Goal: Task Accomplishment & Management: Complete application form

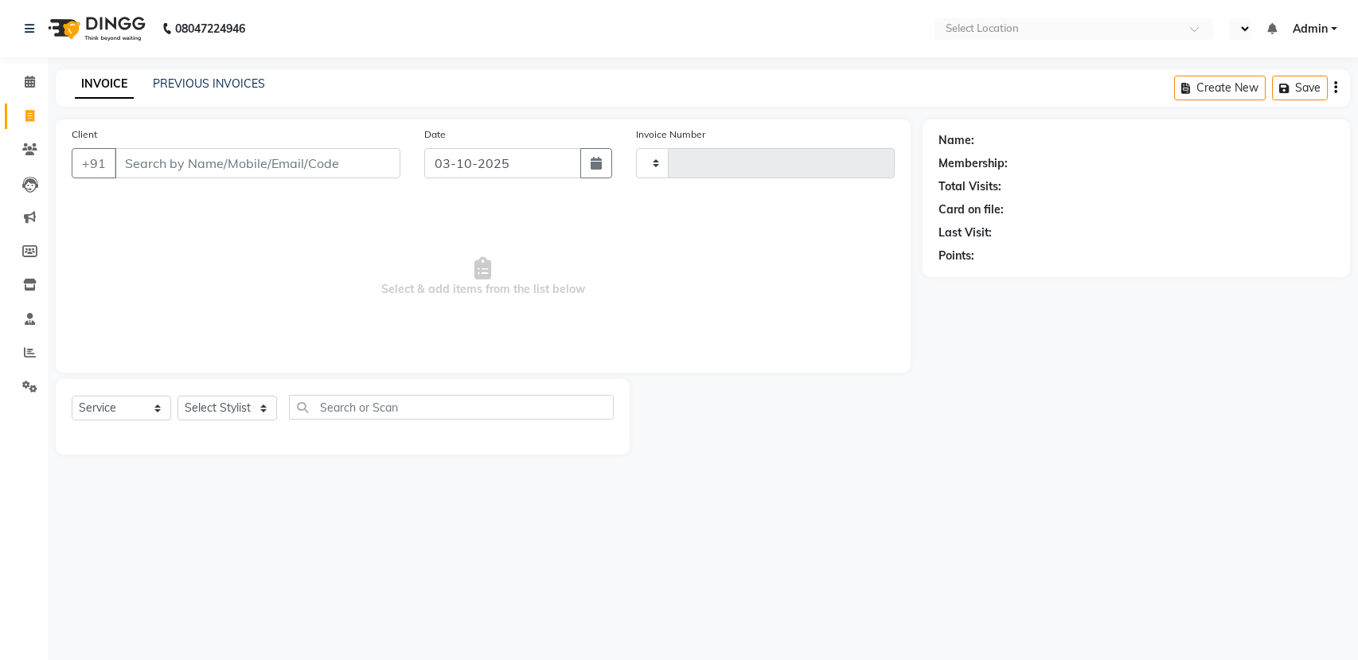
select select "service"
type input "3148"
select select "en"
select select "7524"
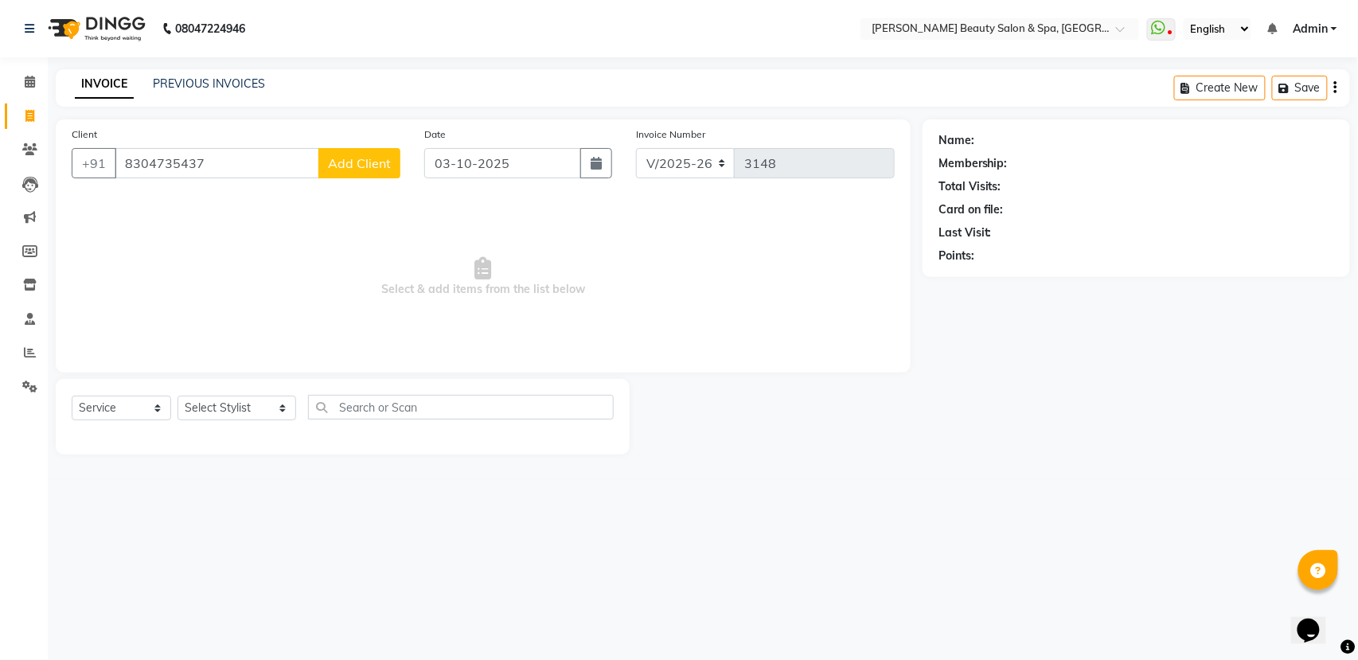
type input "8304735437"
click at [353, 170] on span "Add Client" at bounding box center [359, 163] width 63 height 16
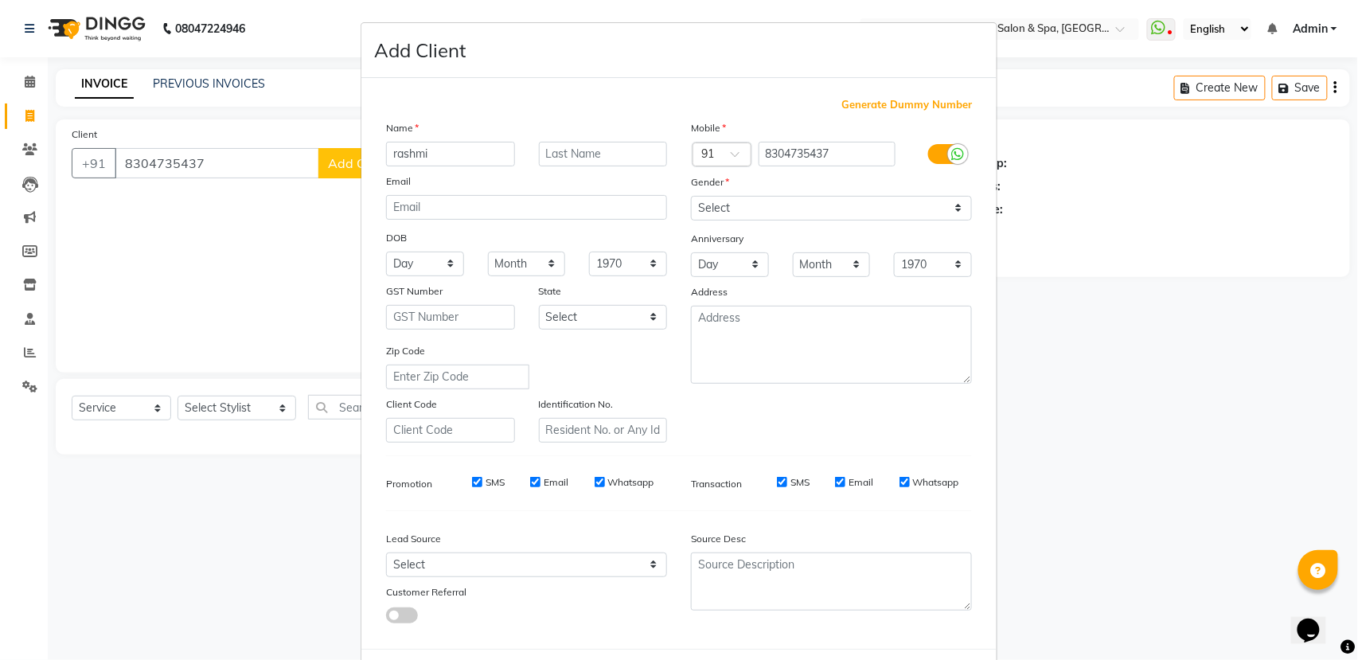
type input "rashmi"
click at [816, 204] on select "Select [DEMOGRAPHIC_DATA] [DEMOGRAPHIC_DATA] Other Prefer Not To Say" at bounding box center [831, 208] width 281 height 25
select select "[DEMOGRAPHIC_DATA]"
click at [691, 196] on select "Select [DEMOGRAPHIC_DATA] [DEMOGRAPHIC_DATA] Other Prefer Not To Say" at bounding box center [831, 208] width 281 height 25
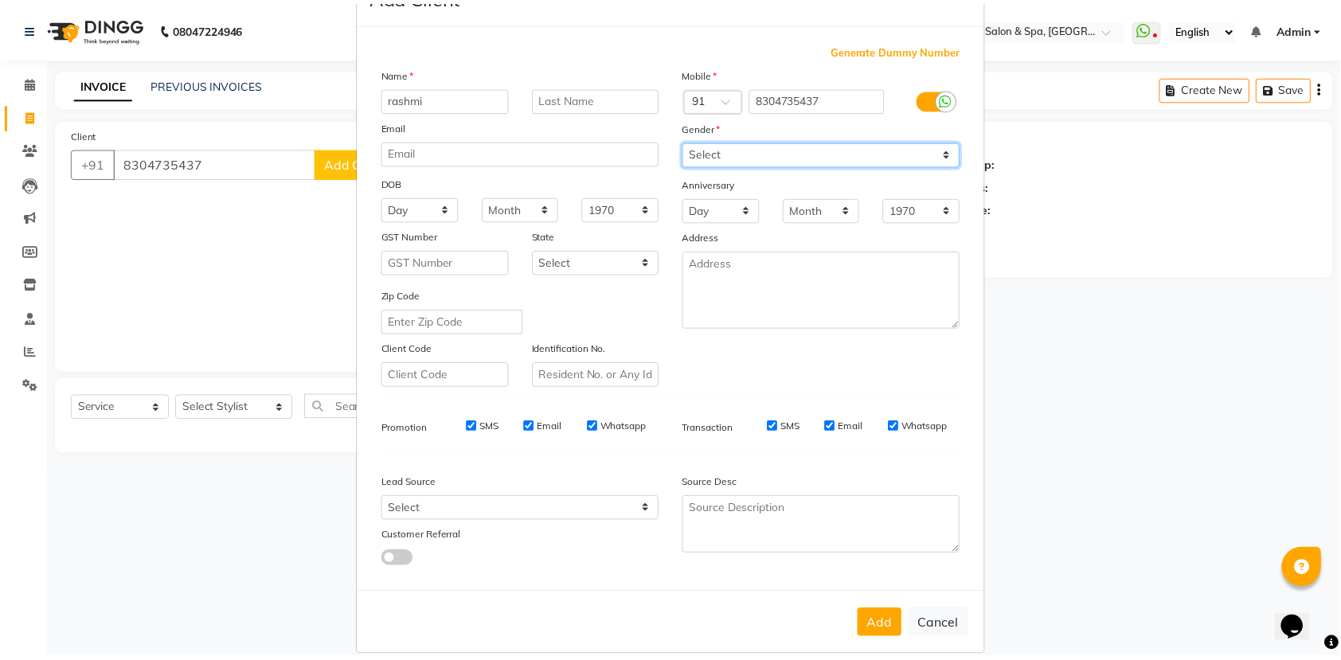
scroll to position [71, 0]
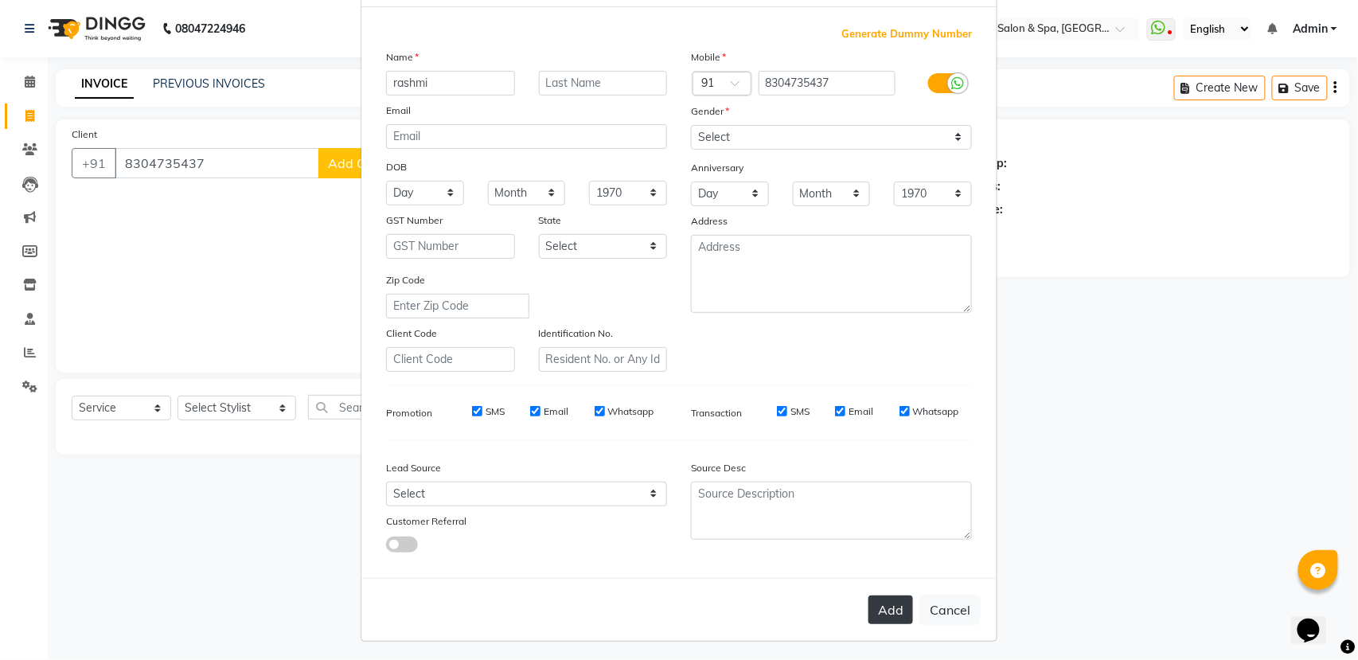
click at [869, 603] on button "Add" at bounding box center [891, 609] width 45 height 29
select select
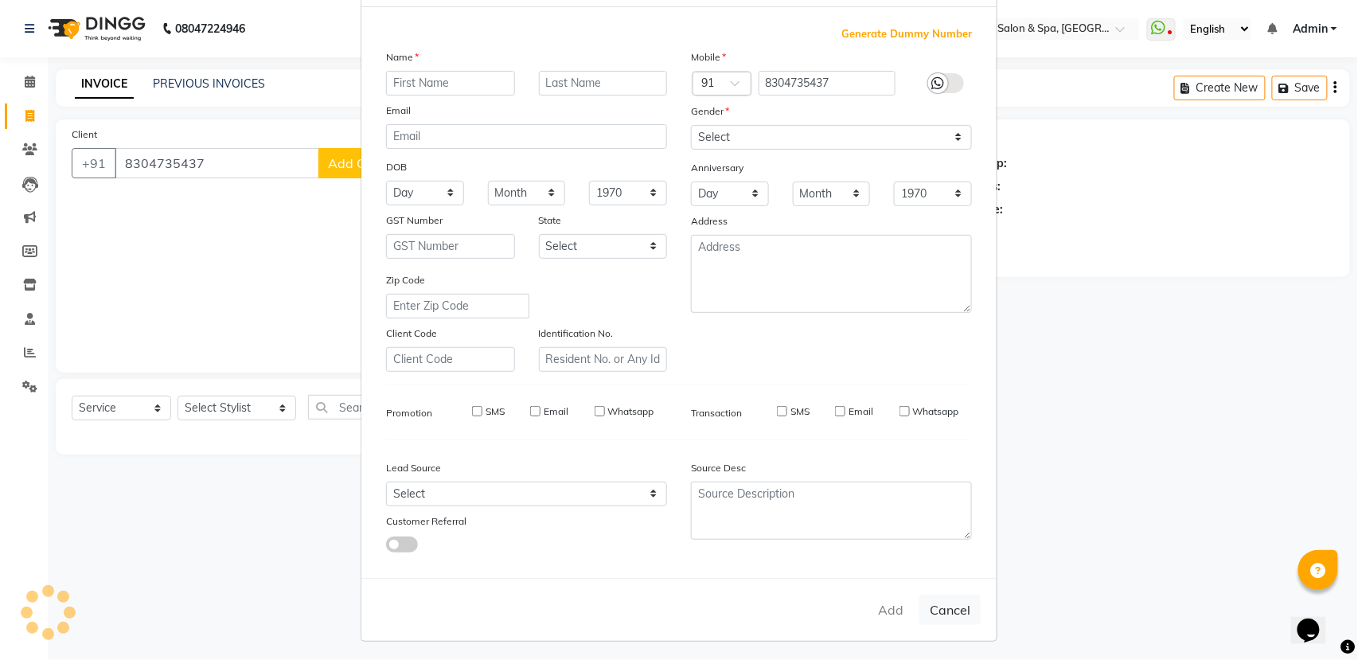
select select
checkbox input "false"
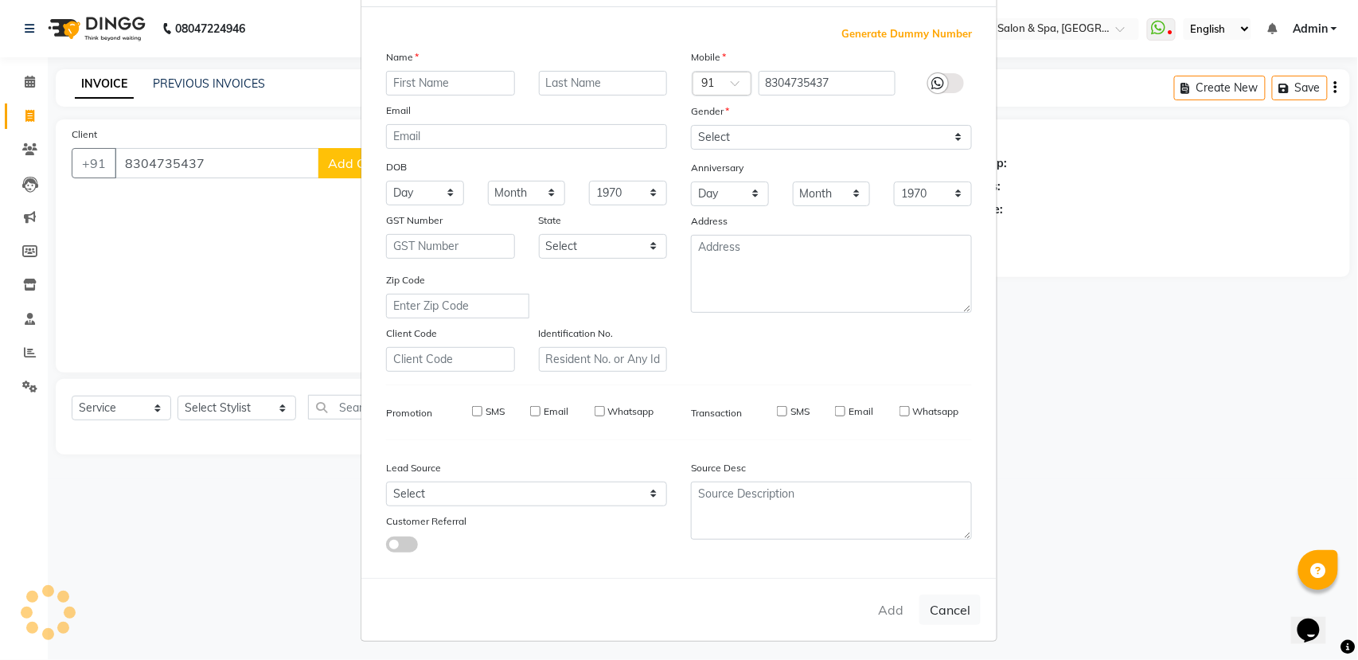
checkbox input "false"
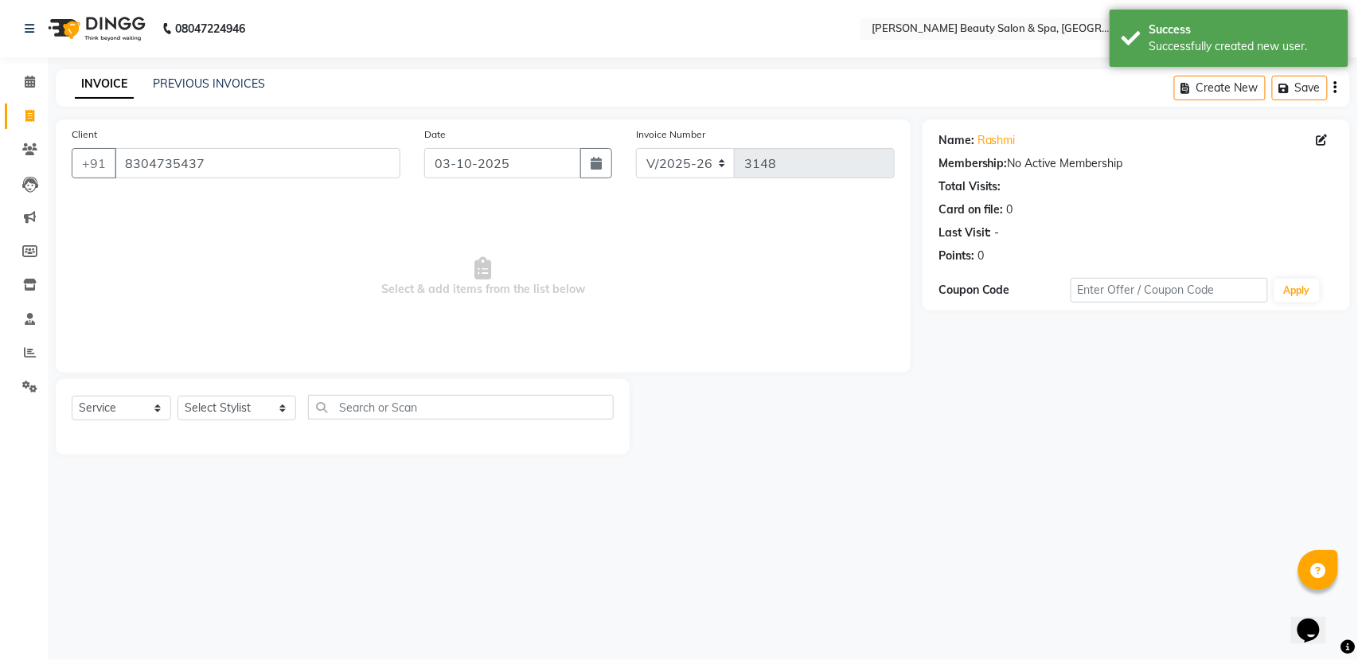
click at [247, 393] on div "Select Service Product Membership Package Voucher Prepaid Gift Card Select Styl…" at bounding box center [343, 417] width 574 height 76
click at [244, 392] on div "Select Service Product Membership Package Voucher Prepaid Gift Card Select Styl…" at bounding box center [343, 417] width 574 height 76
click at [245, 414] on select "Select Stylist Admin [PERSON_NAME] [PERSON_NAME] [PERSON_NAME] [PERSON_NAME] [P…" at bounding box center [237, 408] width 119 height 25
select select "67142"
click at [178, 396] on select "Select Stylist Admin [PERSON_NAME] [PERSON_NAME] [PERSON_NAME] [PERSON_NAME] [P…" at bounding box center [237, 408] width 119 height 25
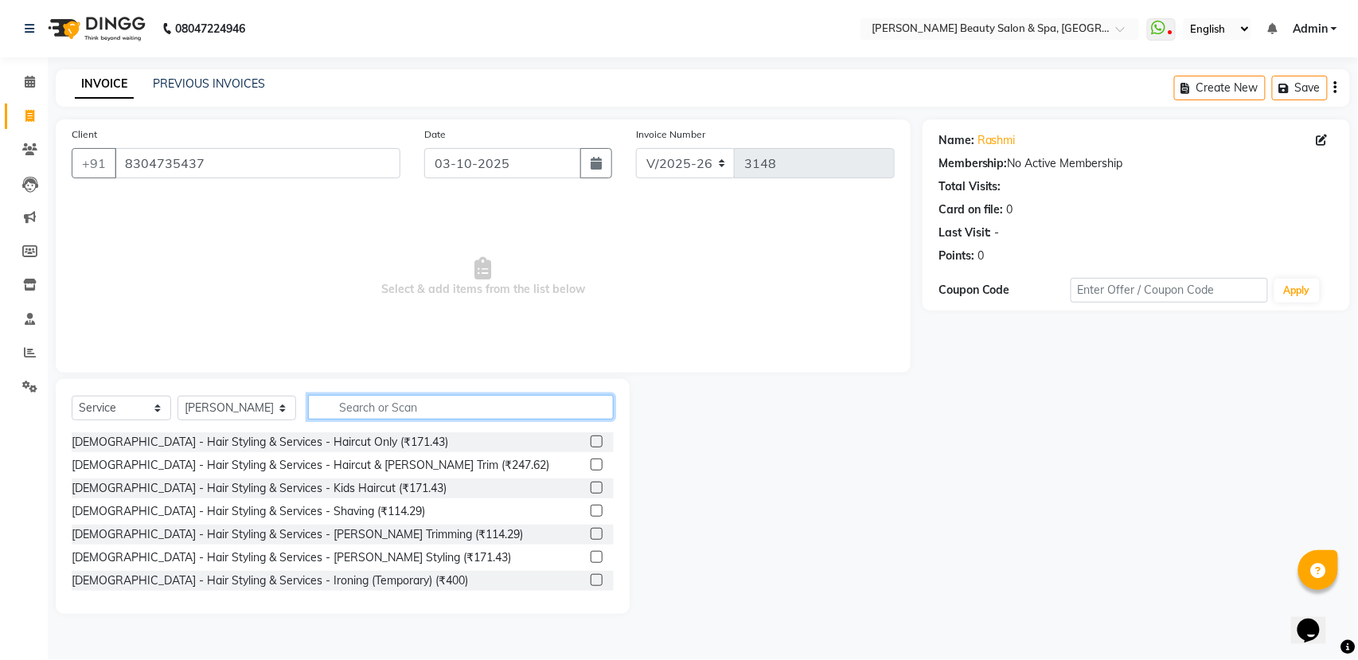
click at [389, 408] on input "text" at bounding box center [461, 407] width 306 height 25
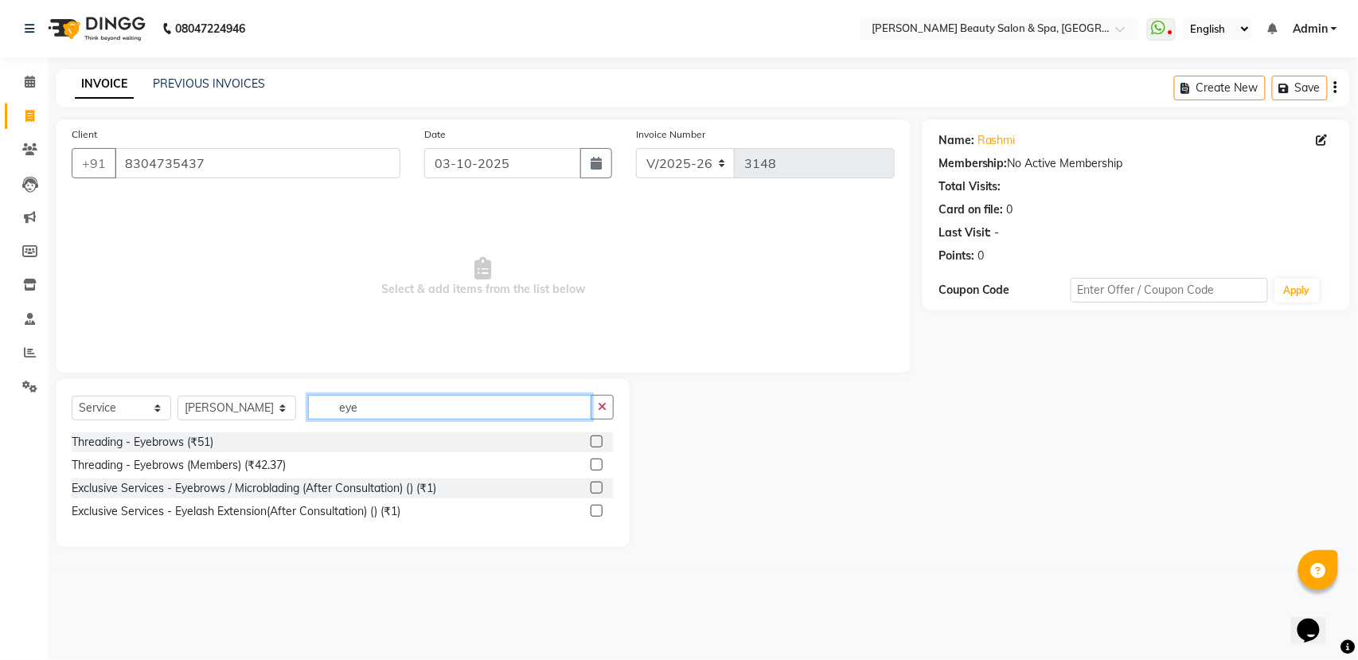
type input "eye"
click at [232, 451] on div "Threading - Eyebrows (₹51)" at bounding box center [343, 442] width 542 height 20
click at [131, 434] on div "Threading - Eyebrows (₹51)" at bounding box center [143, 442] width 142 height 17
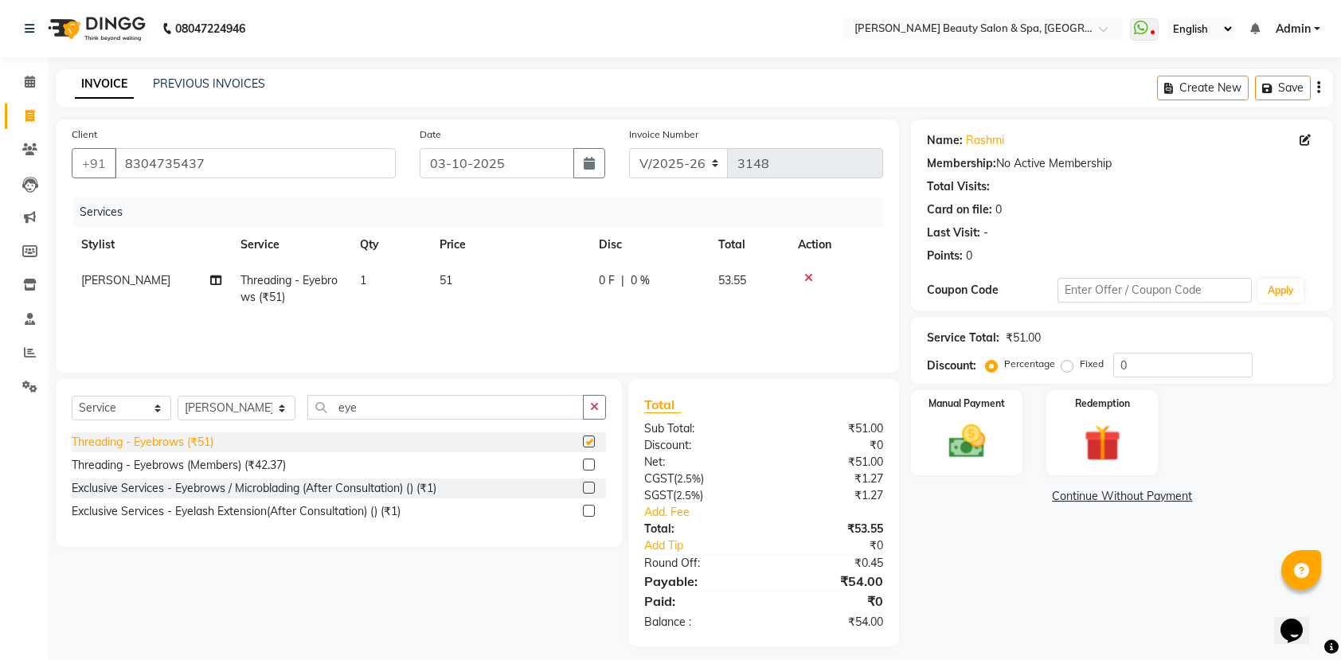
checkbox input "false"
click at [979, 412] on div "Manual Payment" at bounding box center [967, 432] width 116 height 89
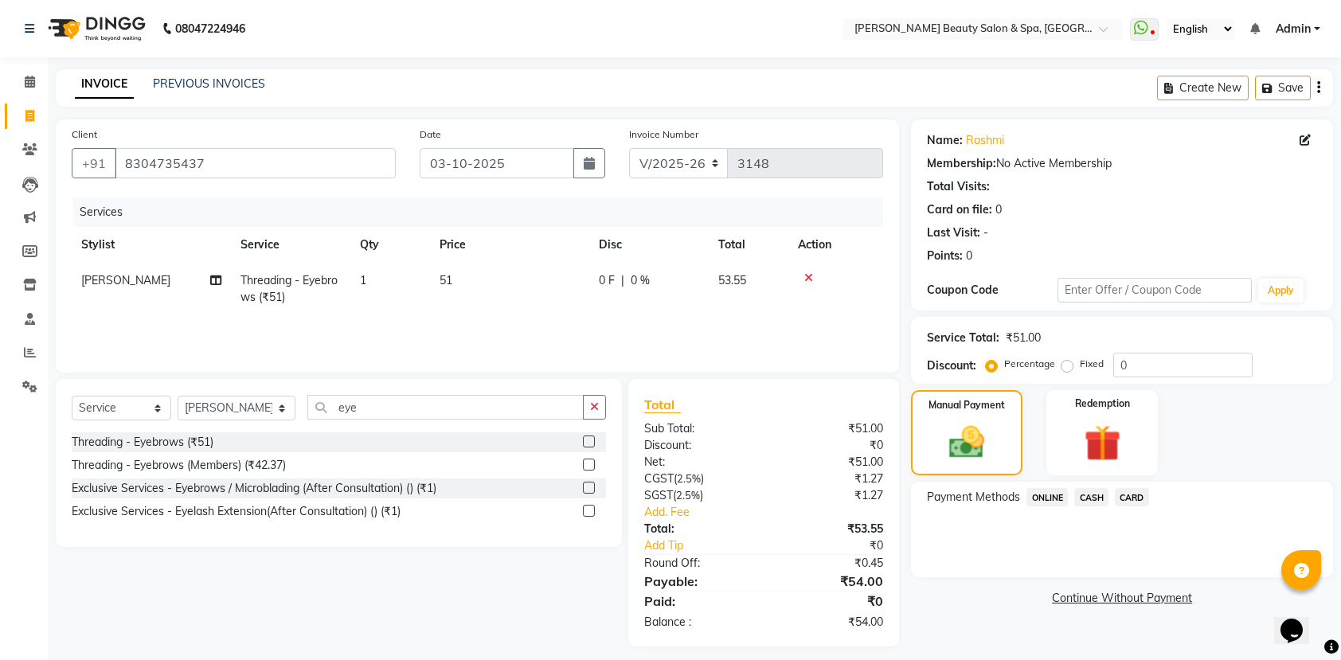
click at [1044, 500] on span "ONLINE" at bounding box center [1046, 497] width 41 height 18
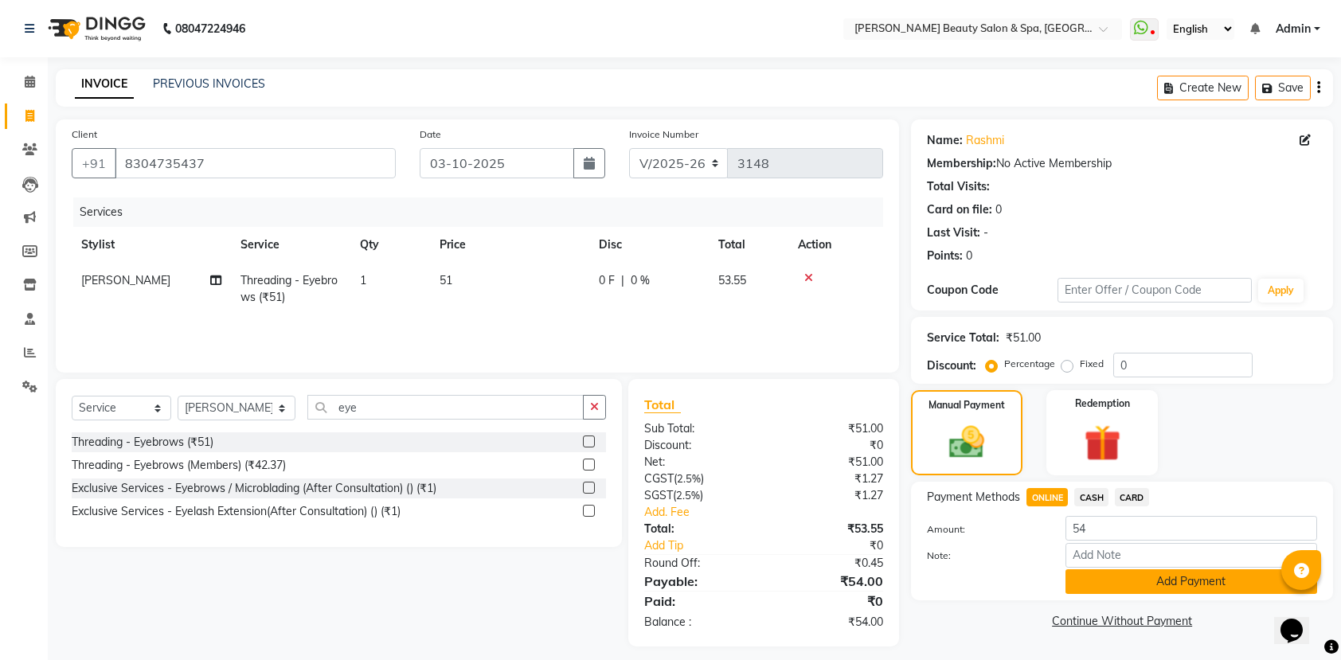
click at [1165, 580] on button "Add Payment" at bounding box center [1191, 581] width 252 height 25
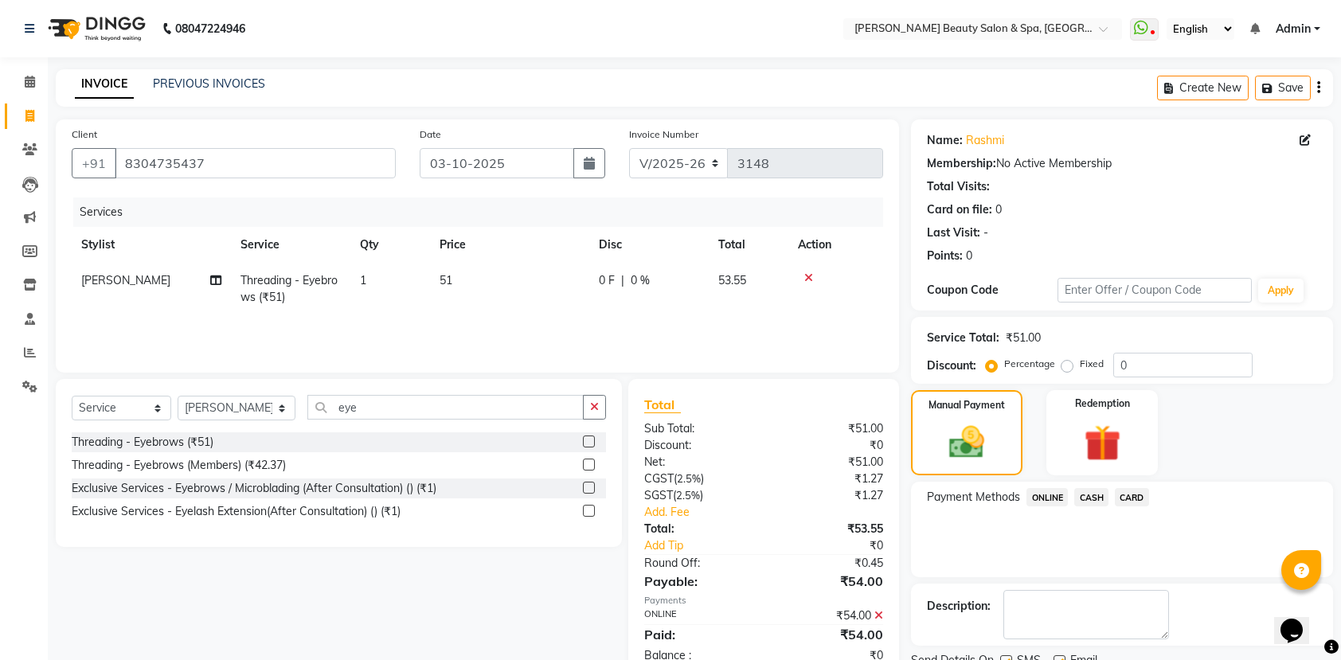
scroll to position [64, 0]
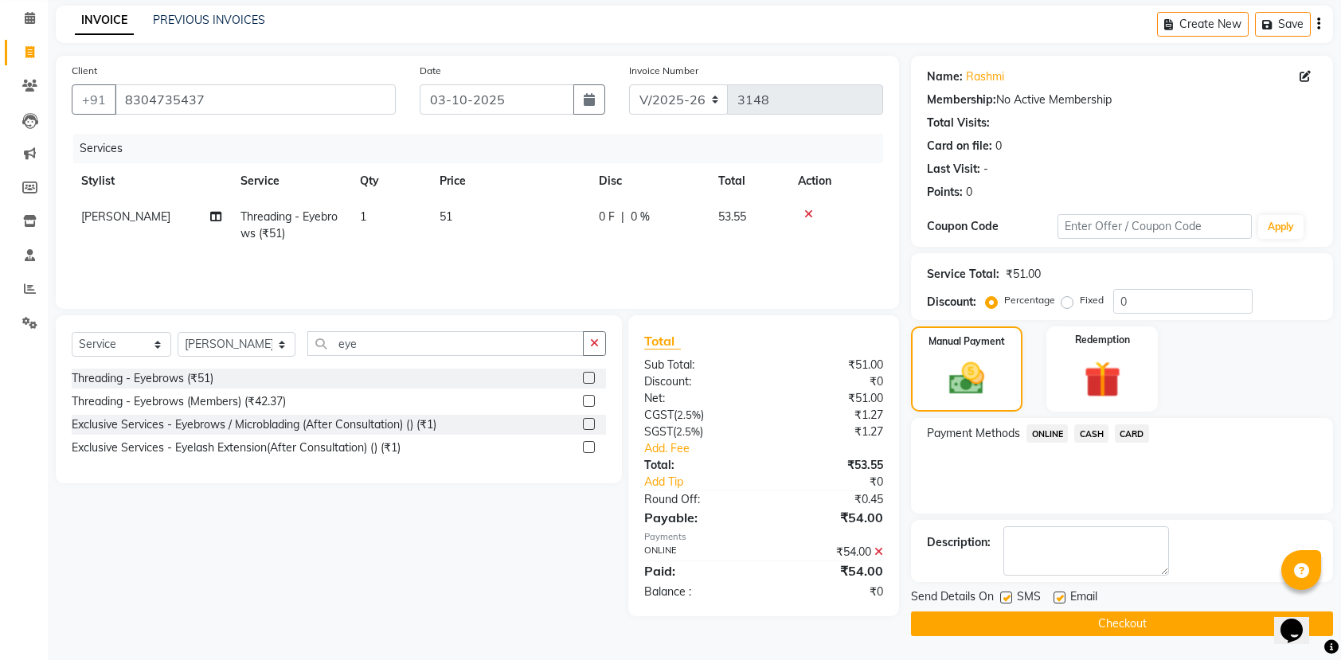
click at [1188, 613] on button "Checkout" at bounding box center [1122, 623] width 422 height 25
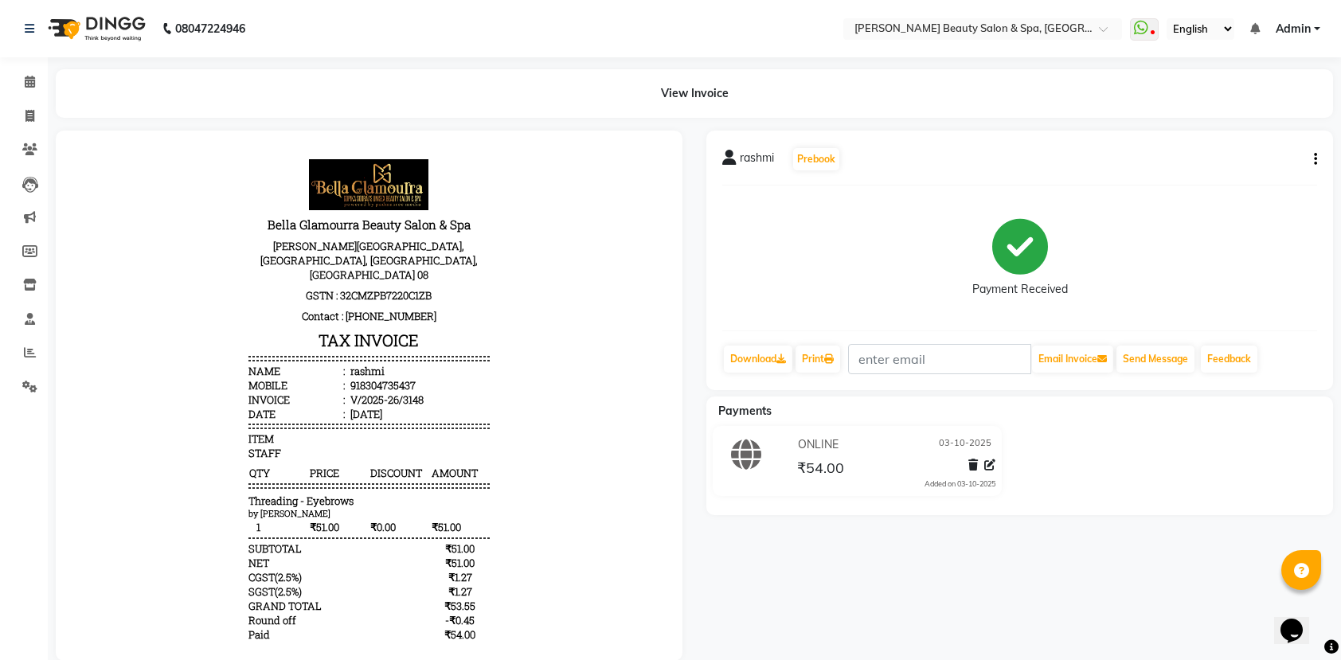
scroll to position [42, 0]
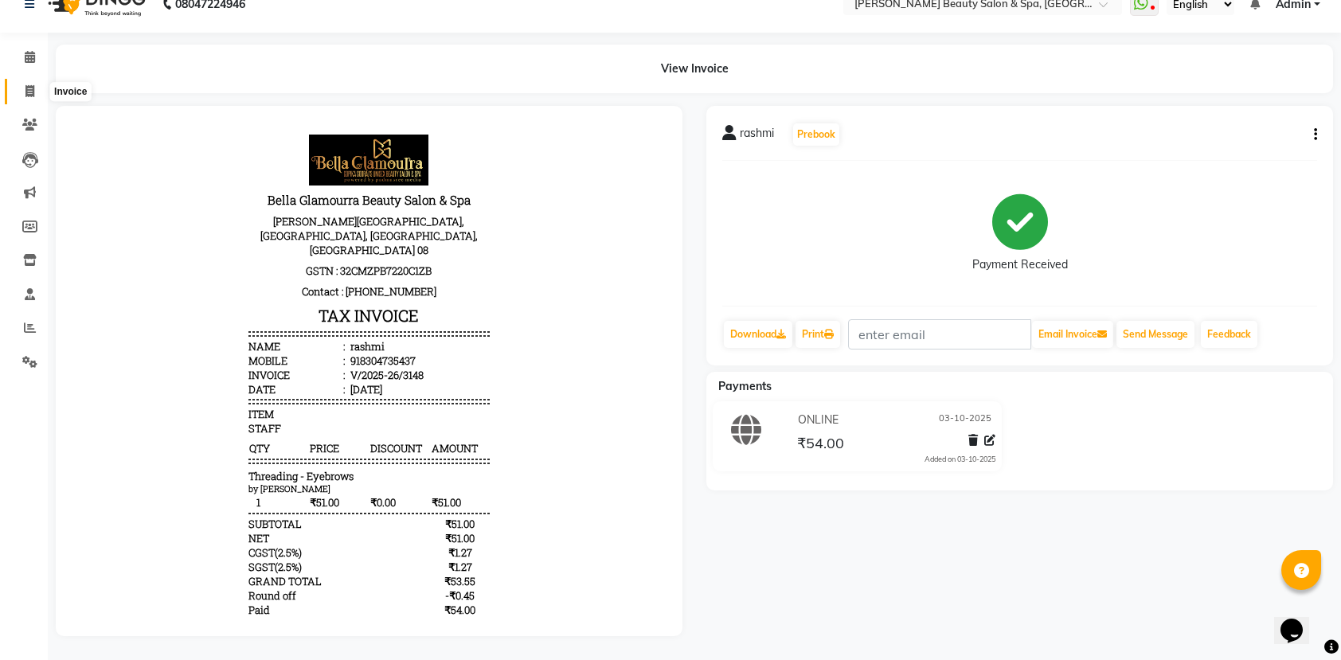
click at [25, 83] on span at bounding box center [30, 92] width 28 height 18
select select "service"
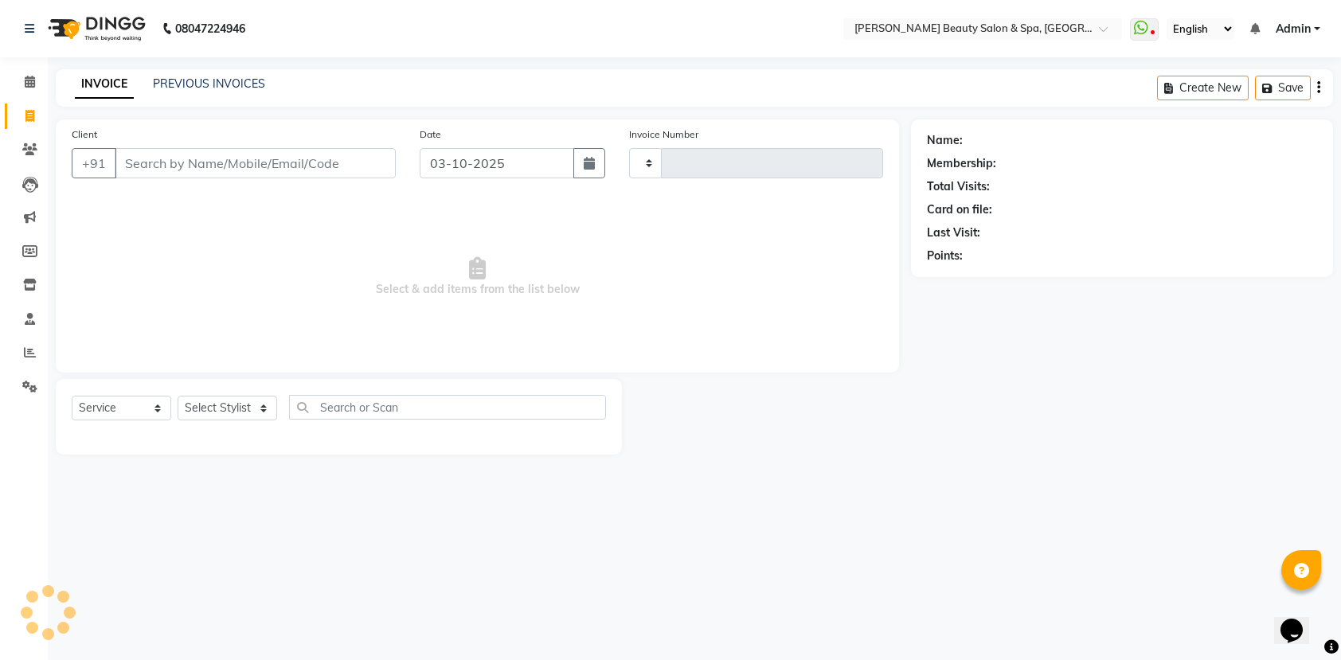
type input "3149"
select select "7524"
type input "`"
click at [247, 392] on div "Select Service Product Membership Package Voucher Prepaid Gift Card Select Styl…" at bounding box center [343, 417] width 574 height 76
click at [223, 409] on select "Select Stylist Admin [PERSON_NAME] [PERSON_NAME] [PERSON_NAME] [PERSON_NAME] [P…" at bounding box center [237, 408] width 119 height 25
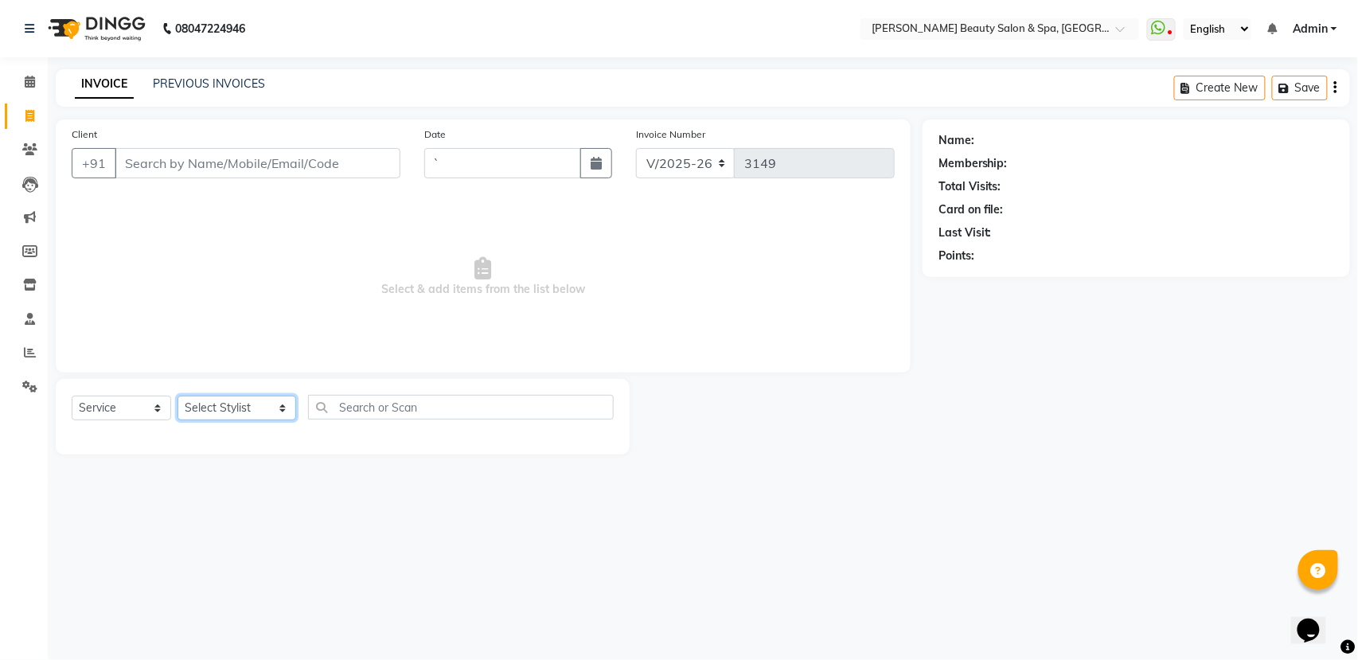
select select "83646"
click at [178, 396] on select "Select Stylist Admin [PERSON_NAME] [PERSON_NAME] [PERSON_NAME] [PERSON_NAME] [P…" at bounding box center [237, 408] width 119 height 25
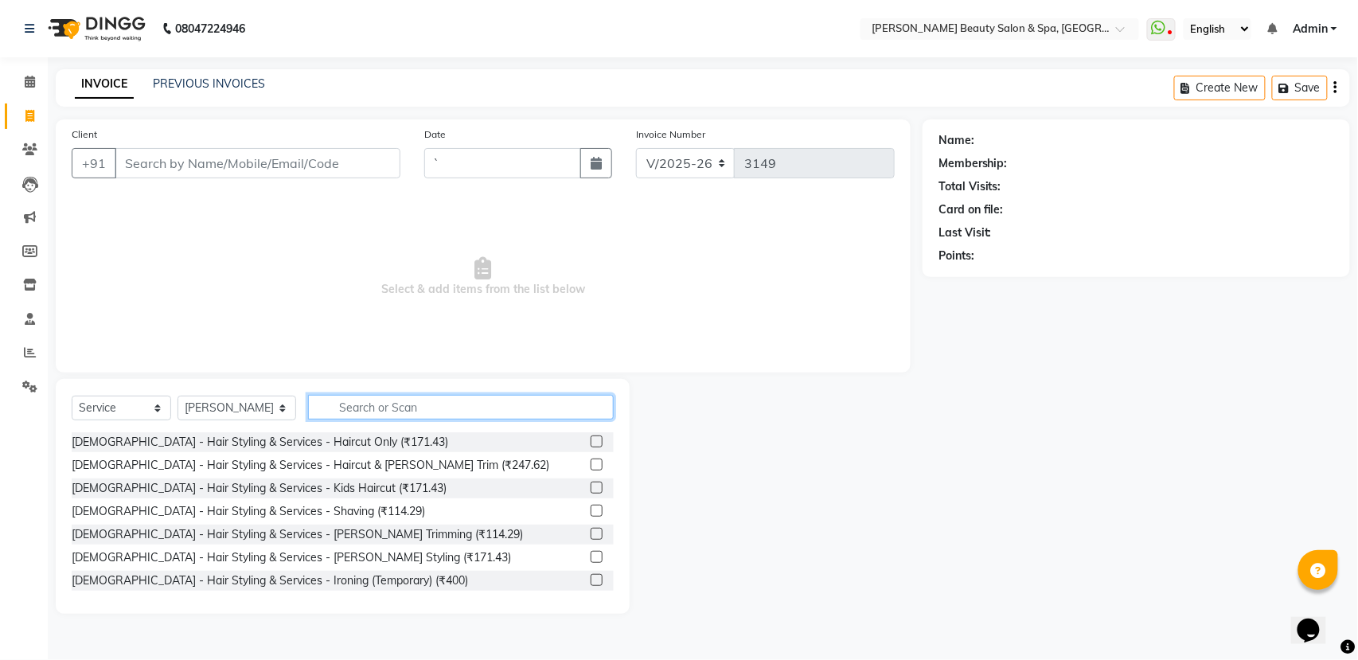
click at [309, 401] on input "text" at bounding box center [461, 407] width 306 height 25
click at [338, 399] on input "text" at bounding box center [461, 407] width 306 height 25
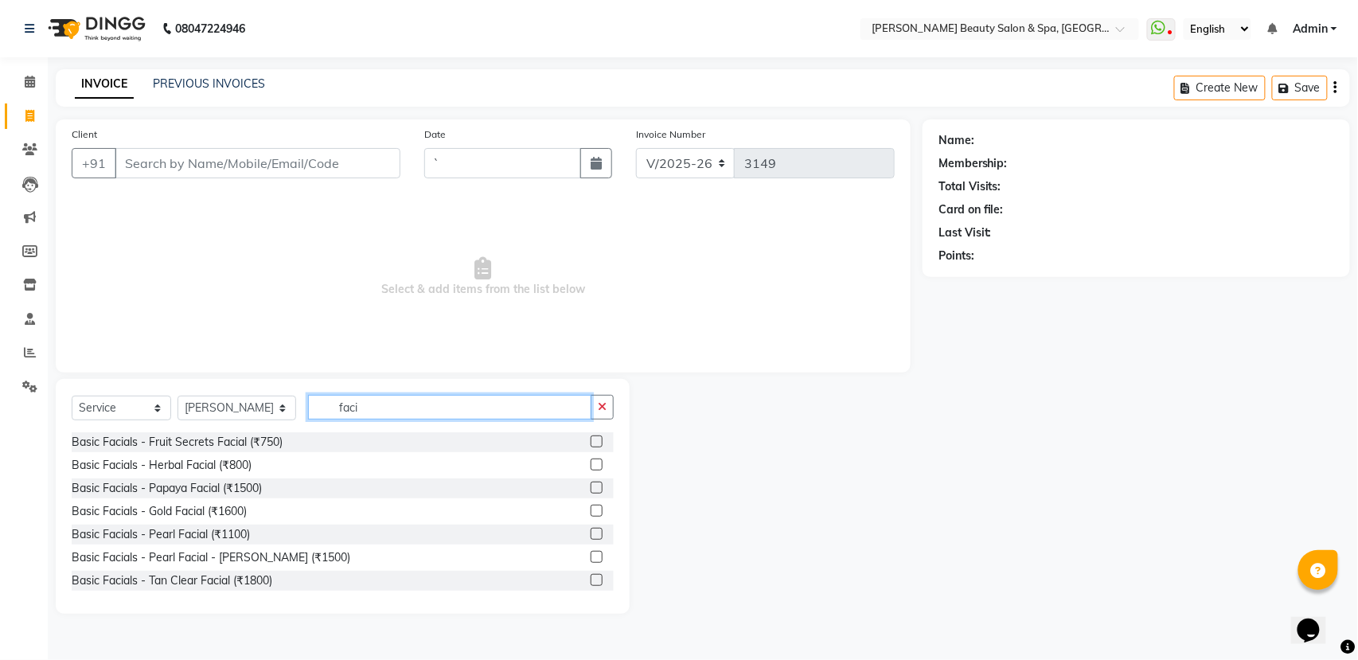
type input "faci"
click at [591, 508] on label at bounding box center [597, 511] width 12 height 12
click at [591, 508] on input "checkbox" at bounding box center [596, 511] width 10 height 10
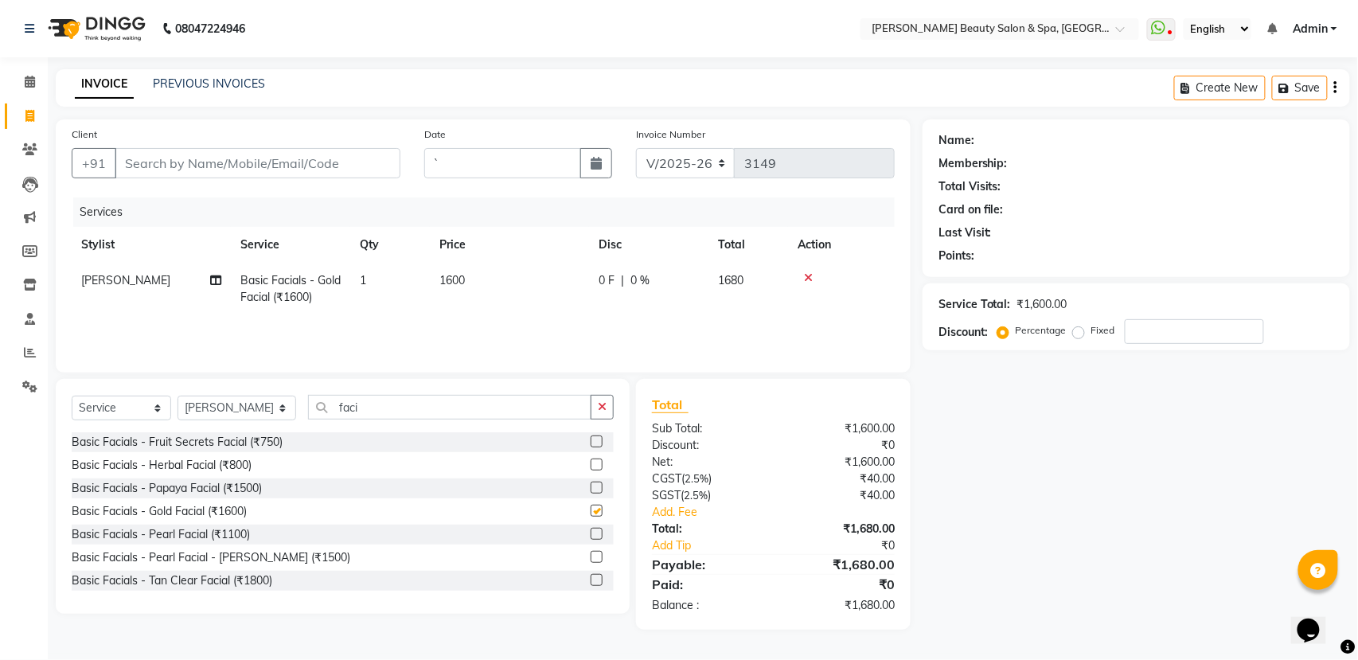
checkbox input "false"
click at [366, 404] on input "faci" at bounding box center [449, 407] width 283 height 25
click at [236, 169] on input "Client" at bounding box center [258, 163] width 286 height 30
type input "9"
type input "0"
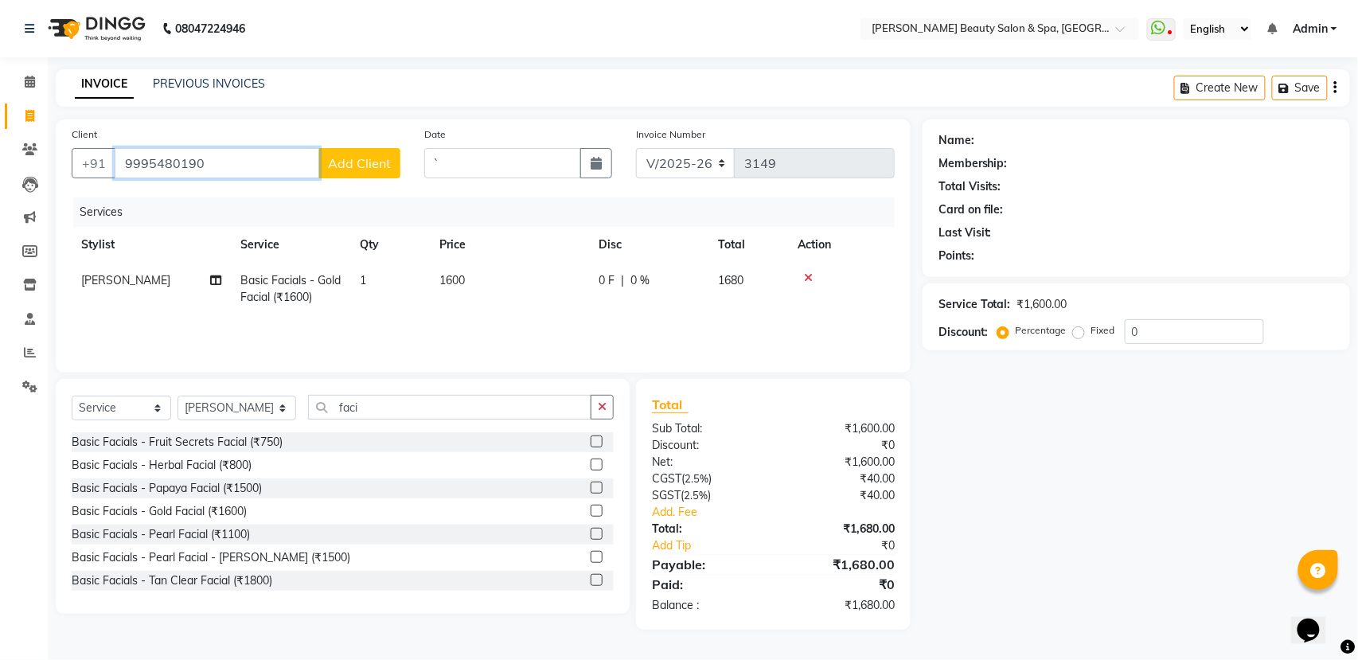
type input "9995480190"
click at [329, 166] on span "Add Client" at bounding box center [359, 163] width 63 height 16
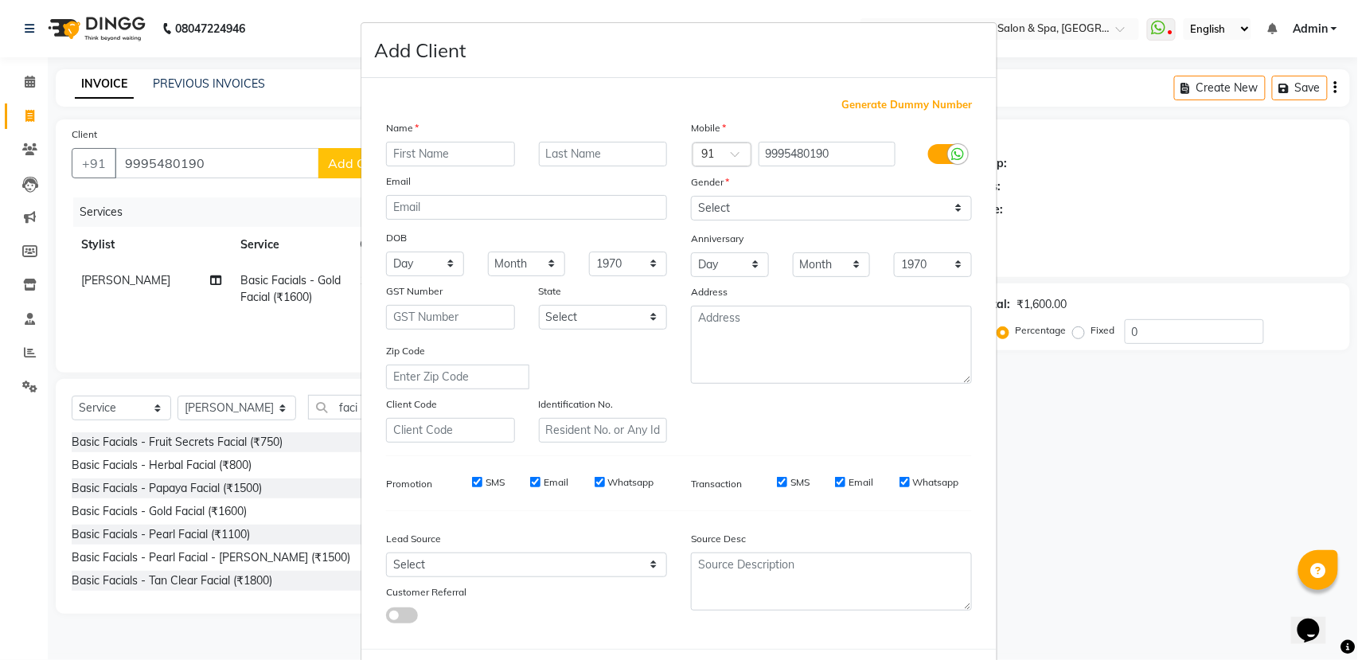
click at [403, 150] on input "text" at bounding box center [450, 154] width 129 height 25
type input "nimni"
click at [731, 194] on div "Gender" at bounding box center [831, 185] width 305 height 22
drag, startPoint x: 724, startPoint y: 204, endPoint x: 855, endPoint y: 201, distance: 131.4
click at [743, 201] on select "Select [DEMOGRAPHIC_DATA] [DEMOGRAPHIC_DATA] Other Prefer Not To Say" at bounding box center [831, 208] width 281 height 25
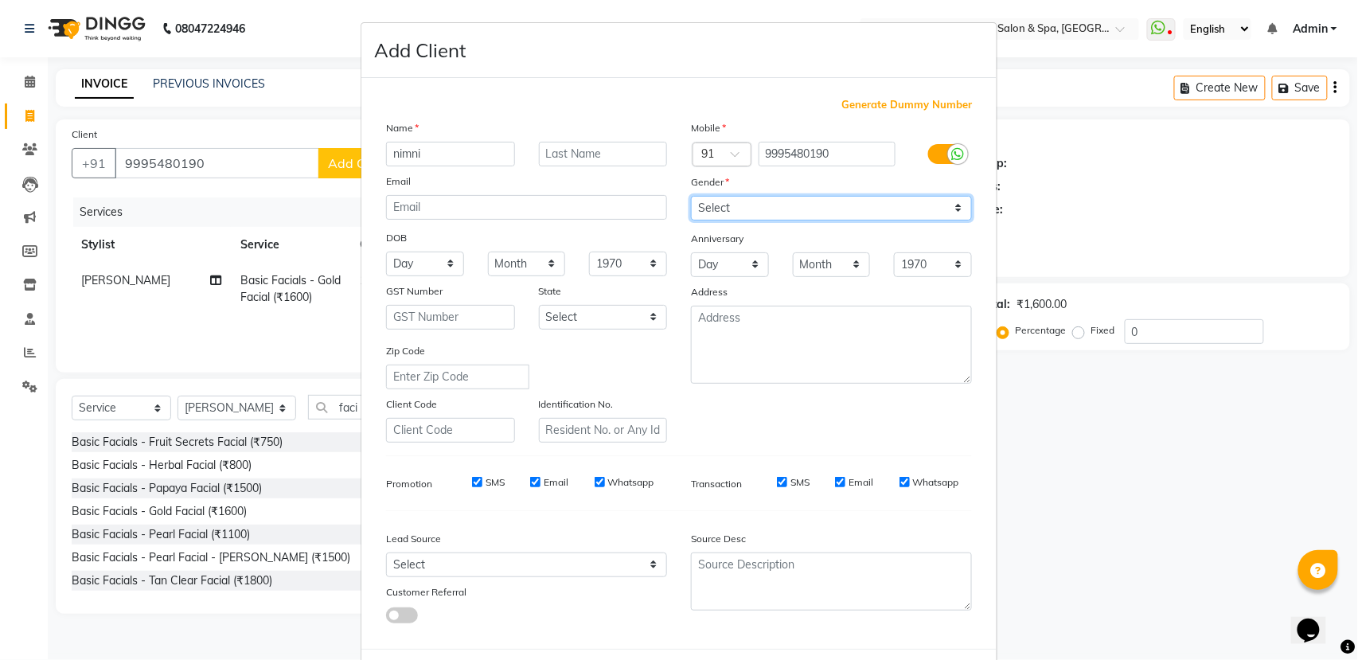
select select "[DEMOGRAPHIC_DATA]"
click at [691, 196] on select "Select [DEMOGRAPHIC_DATA] [DEMOGRAPHIC_DATA] Other Prefer Not To Say" at bounding box center [831, 208] width 281 height 25
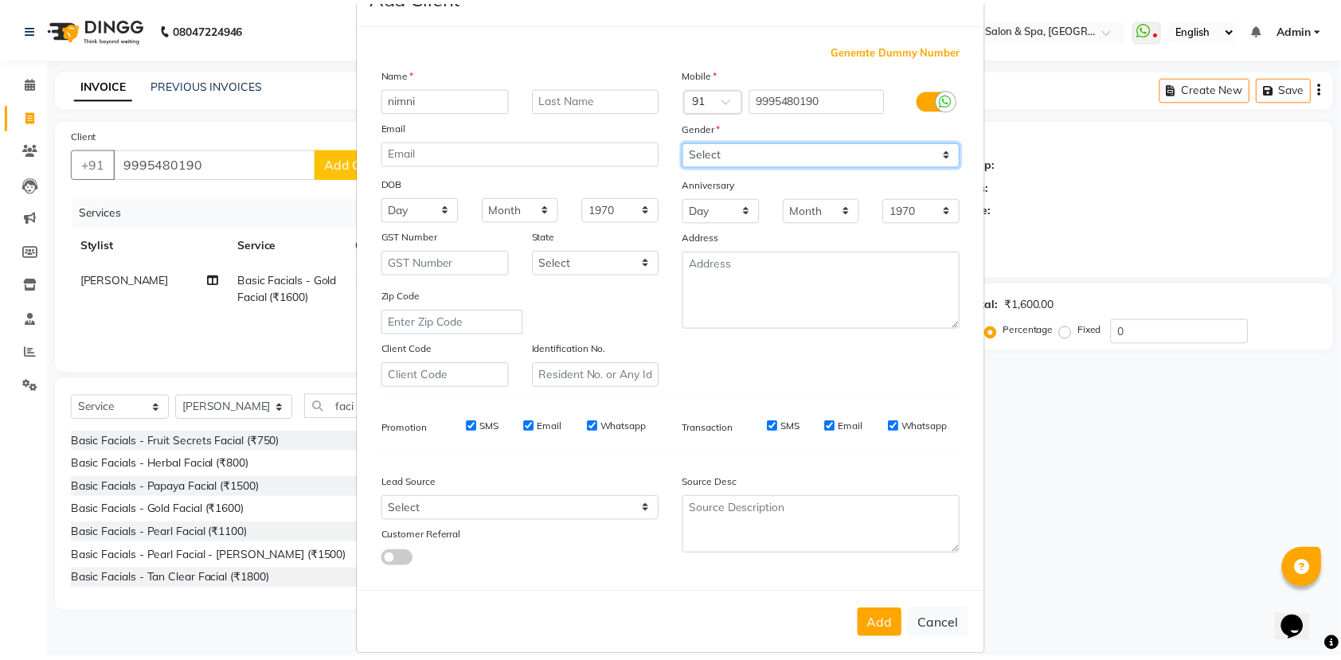
scroll to position [71, 0]
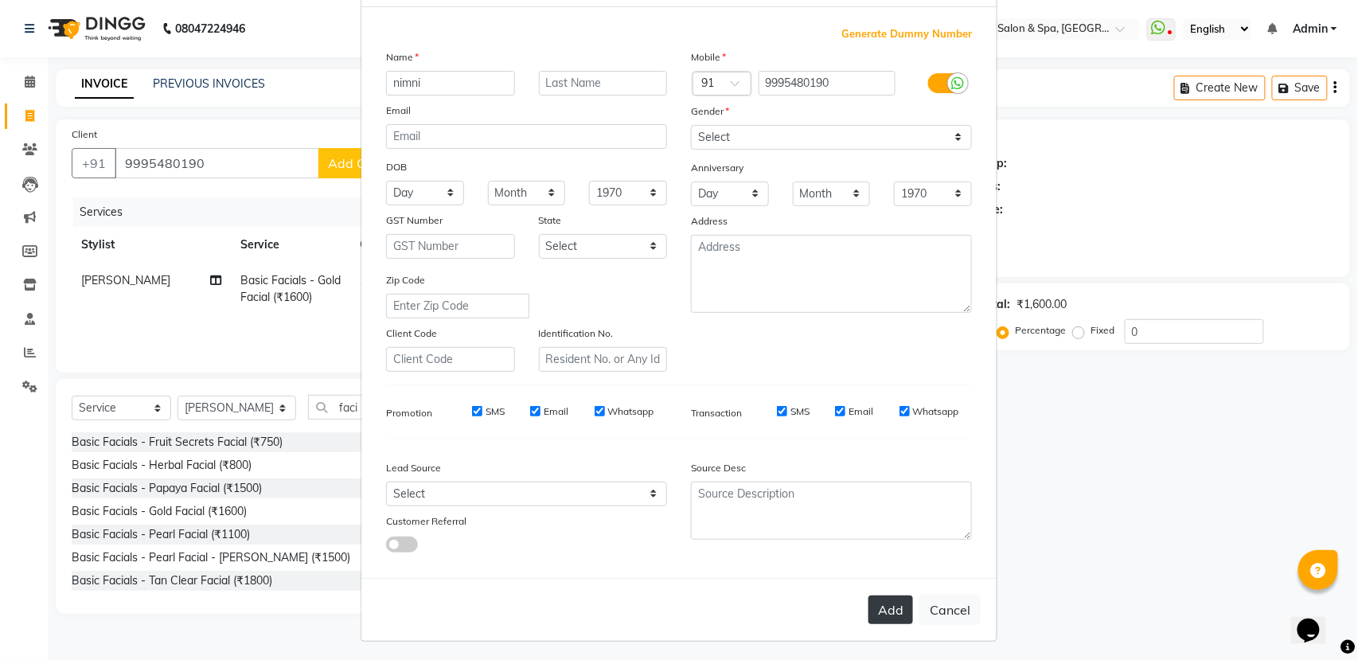
click at [895, 595] on button "Add" at bounding box center [891, 609] width 45 height 29
select select
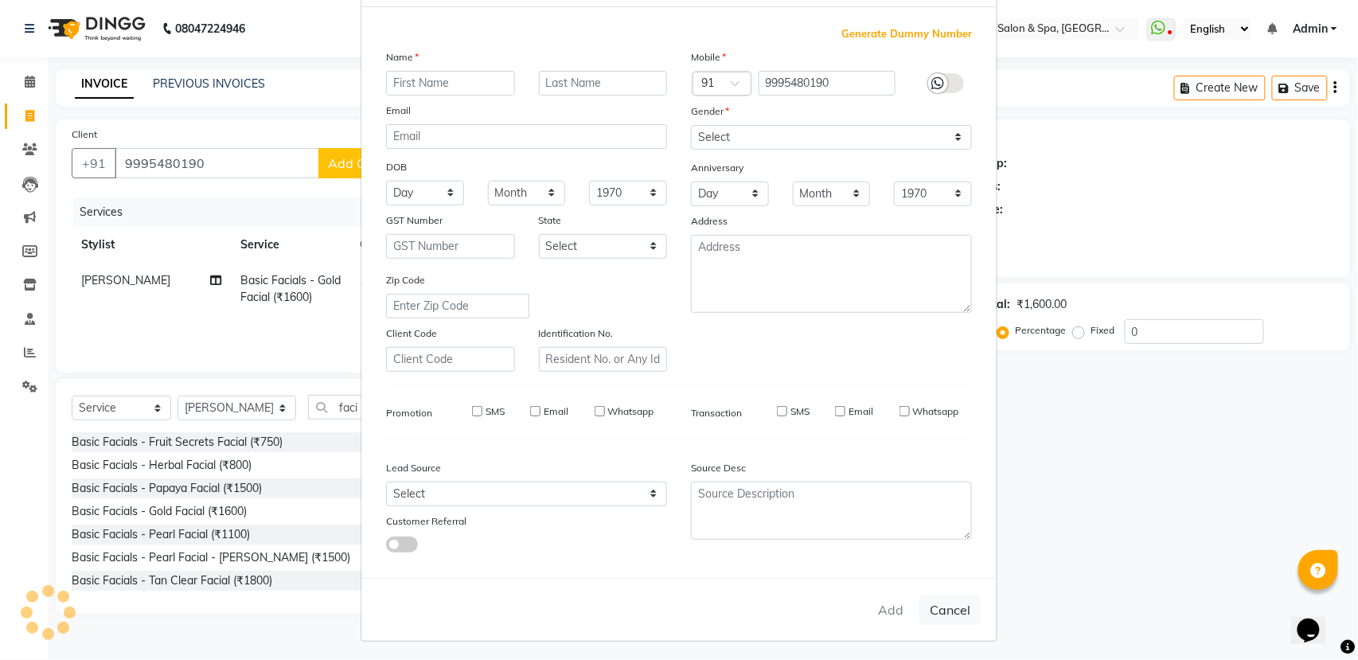
select select
checkbox input "false"
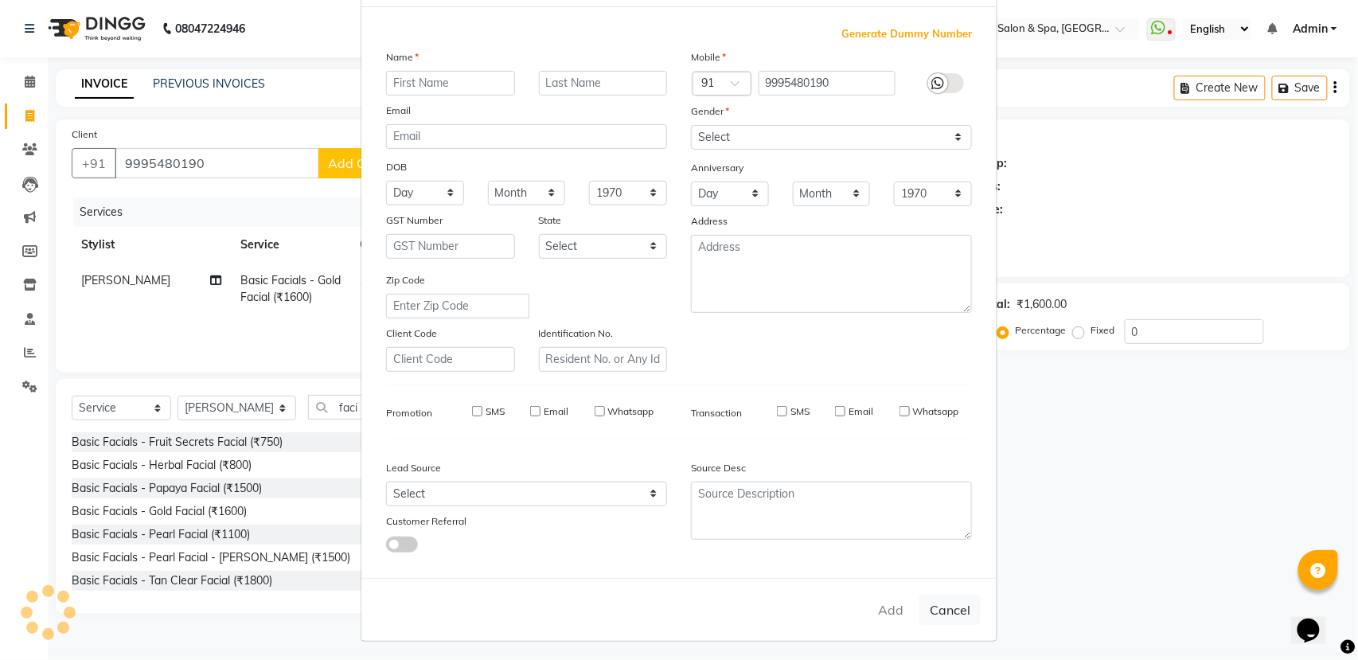
checkbox input "false"
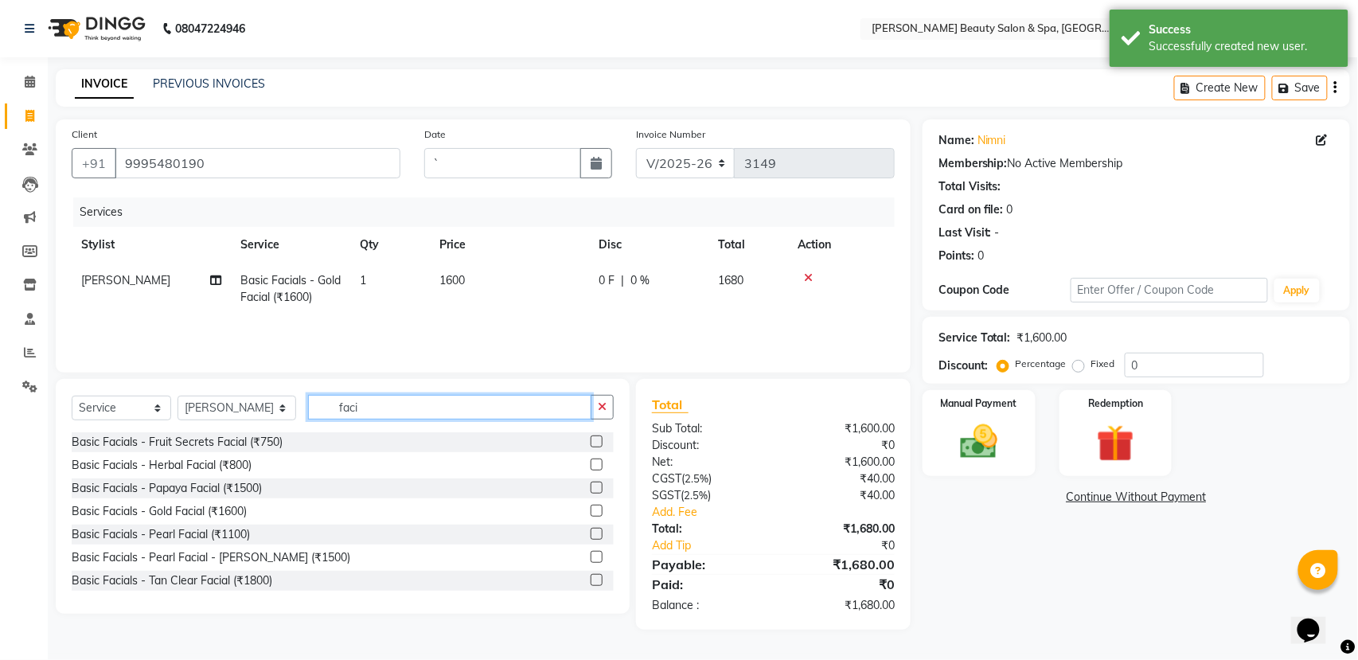
click at [401, 409] on input "faci" at bounding box center [449, 407] width 283 height 25
type input "f"
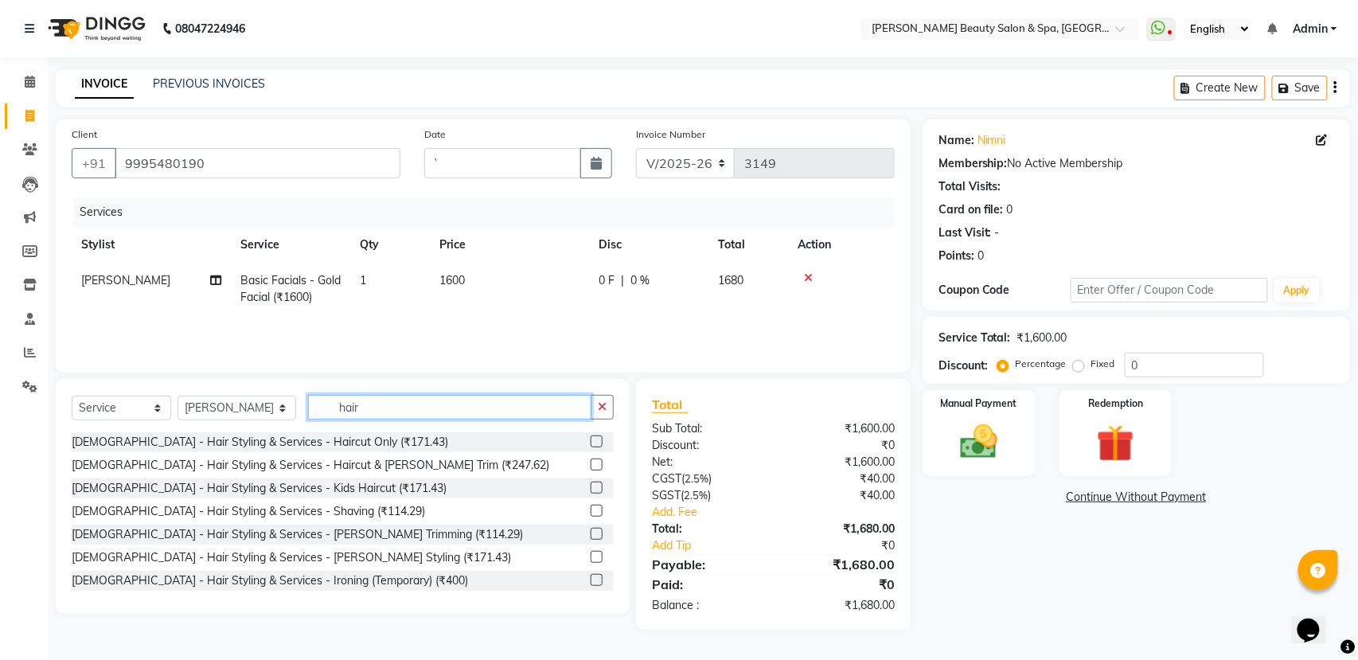
type input "hair"
click at [591, 444] on label at bounding box center [597, 441] width 12 height 12
click at [591, 444] on input "checkbox" at bounding box center [596, 442] width 10 height 10
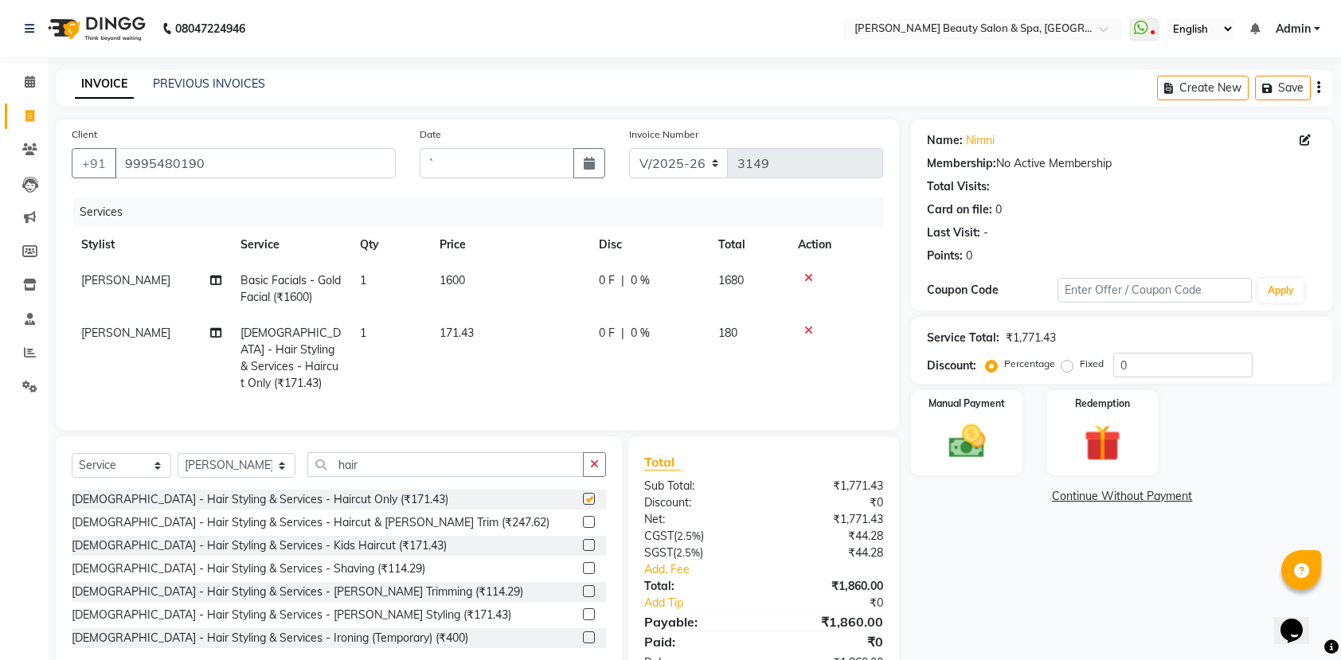
checkbox input "false"
click at [348, 454] on input "hair" at bounding box center [445, 464] width 276 height 25
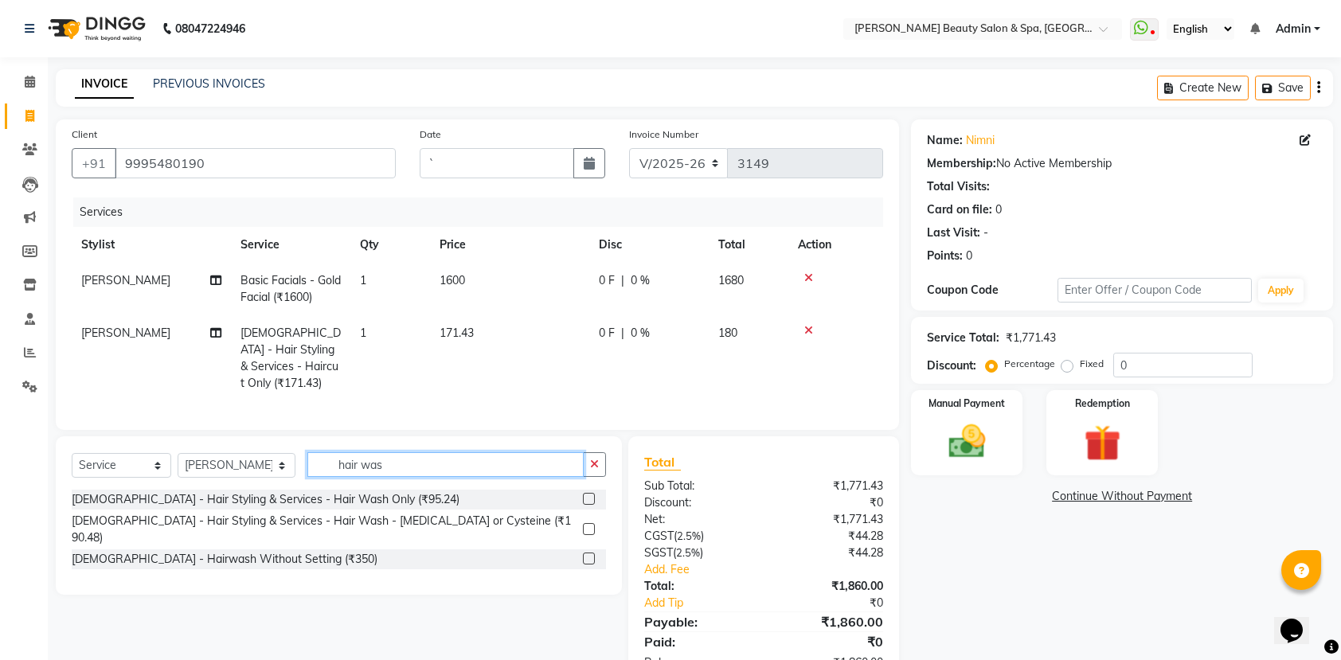
type input "hair was"
click at [377, 495] on div "[DEMOGRAPHIC_DATA] - Hair Styling & Services - Hair Wash Only (₹95.24)" at bounding box center [339, 500] width 534 height 20
click at [587, 498] on label at bounding box center [589, 499] width 12 height 12
click at [587, 498] on input "checkbox" at bounding box center [588, 499] width 10 height 10
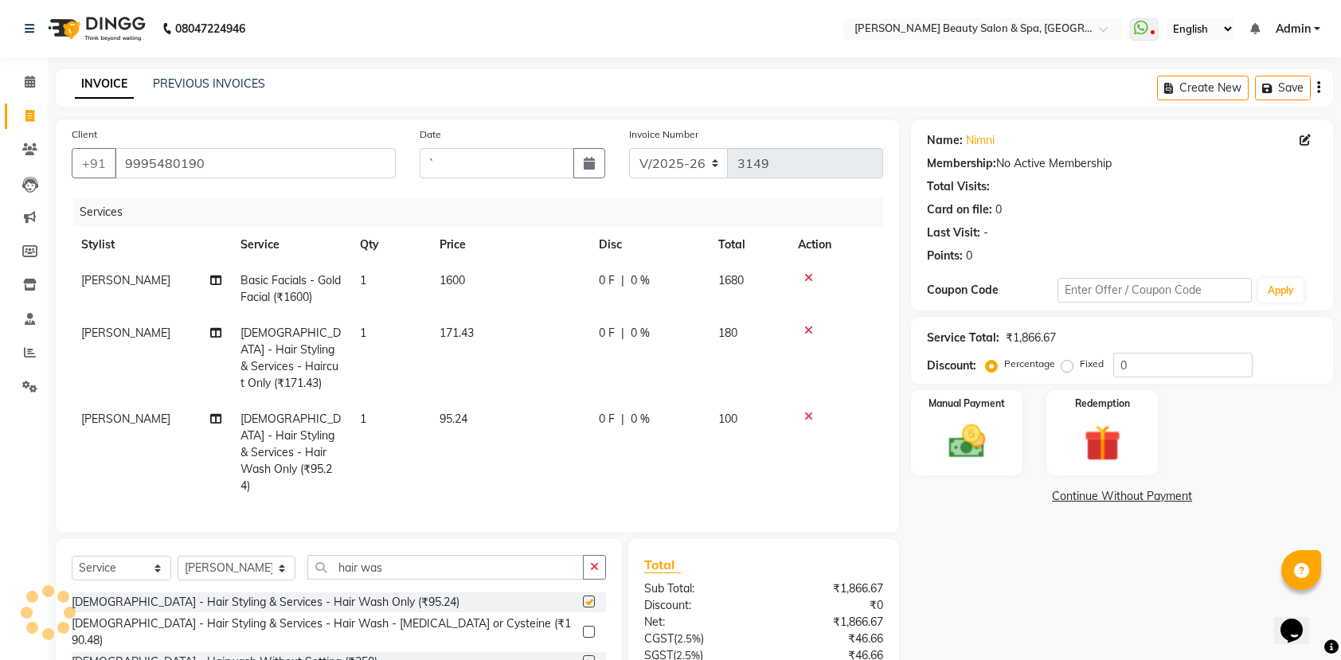
checkbox input "false"
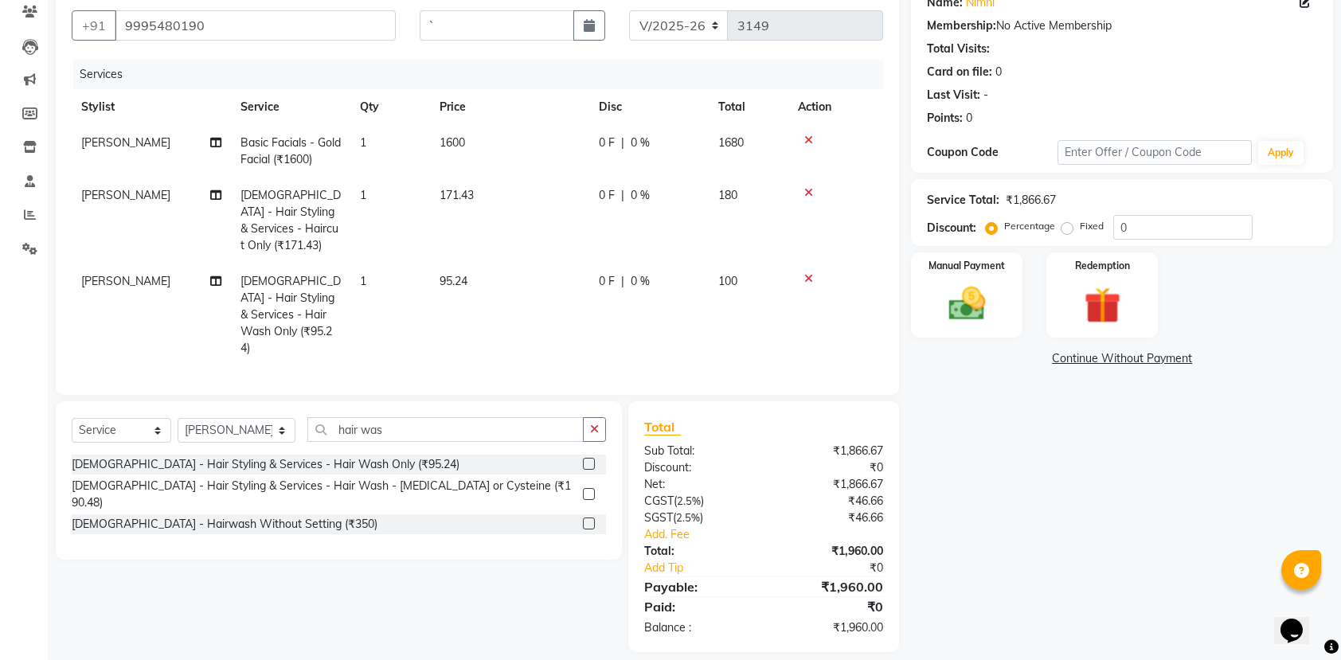
scroll to position [139, 0]
click at [944, 297] on img at bounding box center [966, 303] width 62 height 44
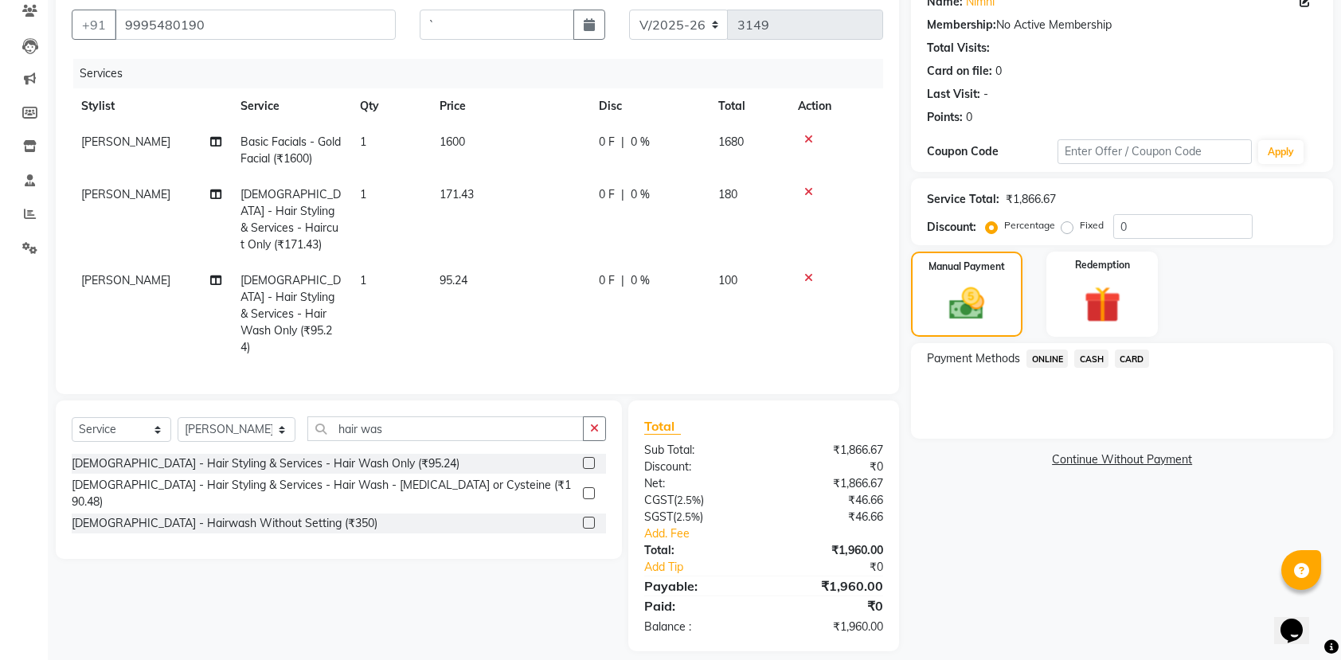
click at [1077, 357] on span "CASH" at bounding box center [1091, 358] width 34 height 18
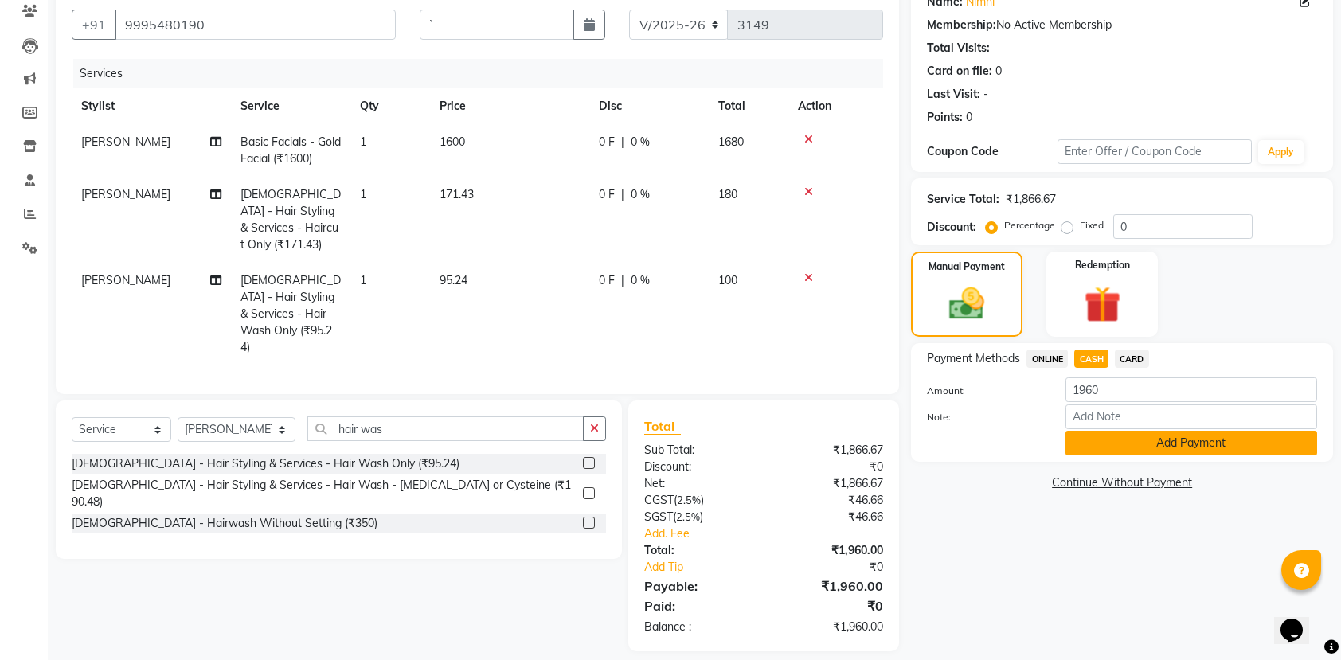
click at [1107, 441] on button "Add Payment" at bounding box center [1191, 443] width 252 height 25
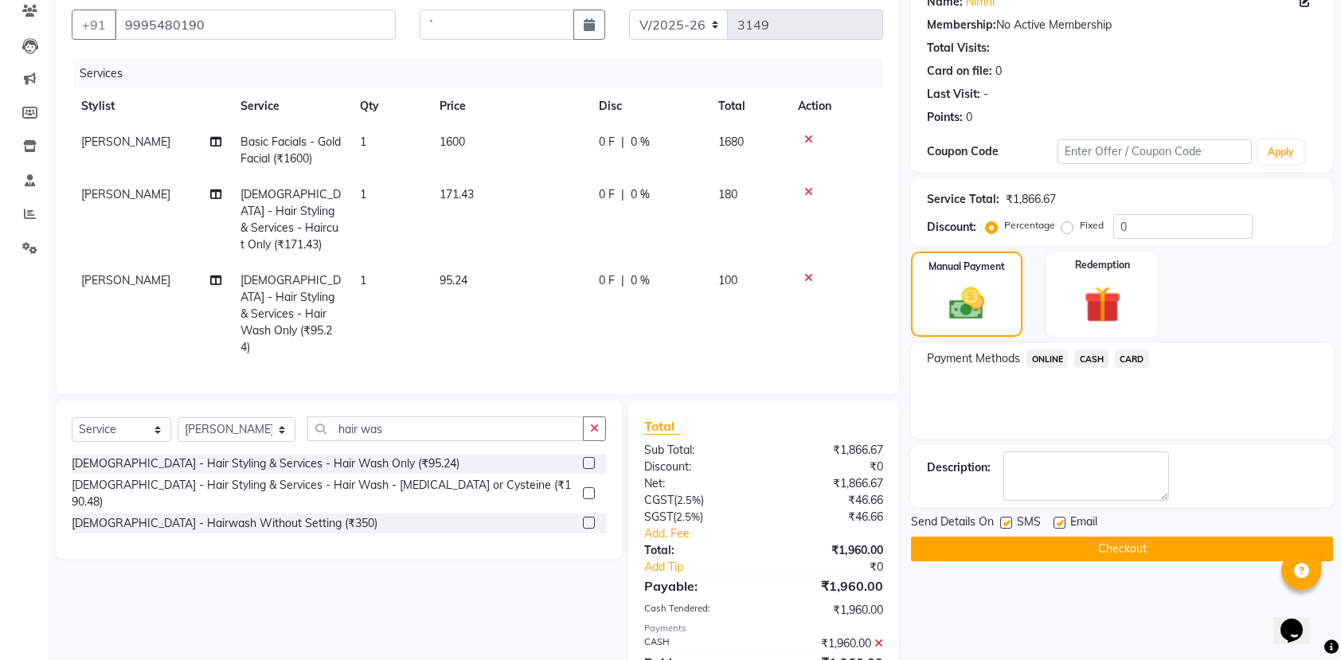
scroll to position [195, 0]
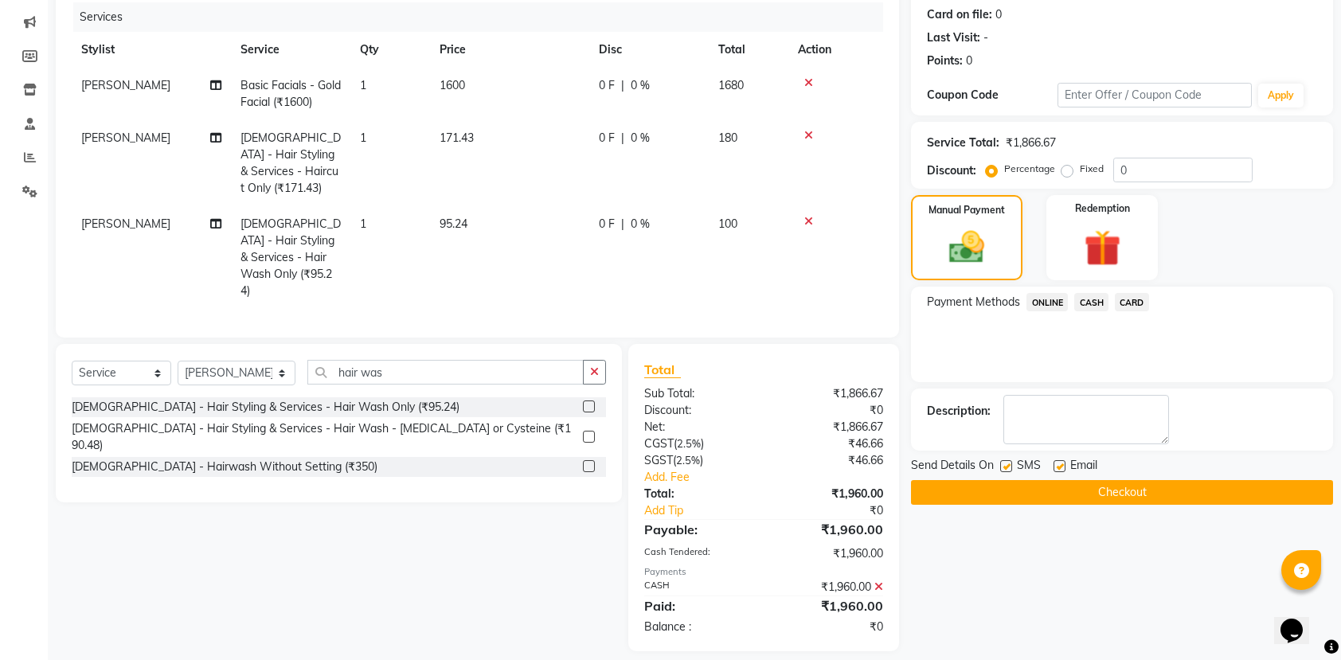
click at [1056, 494] on button "Checkout" at bounding box center [1122, 492] width 422 height 25
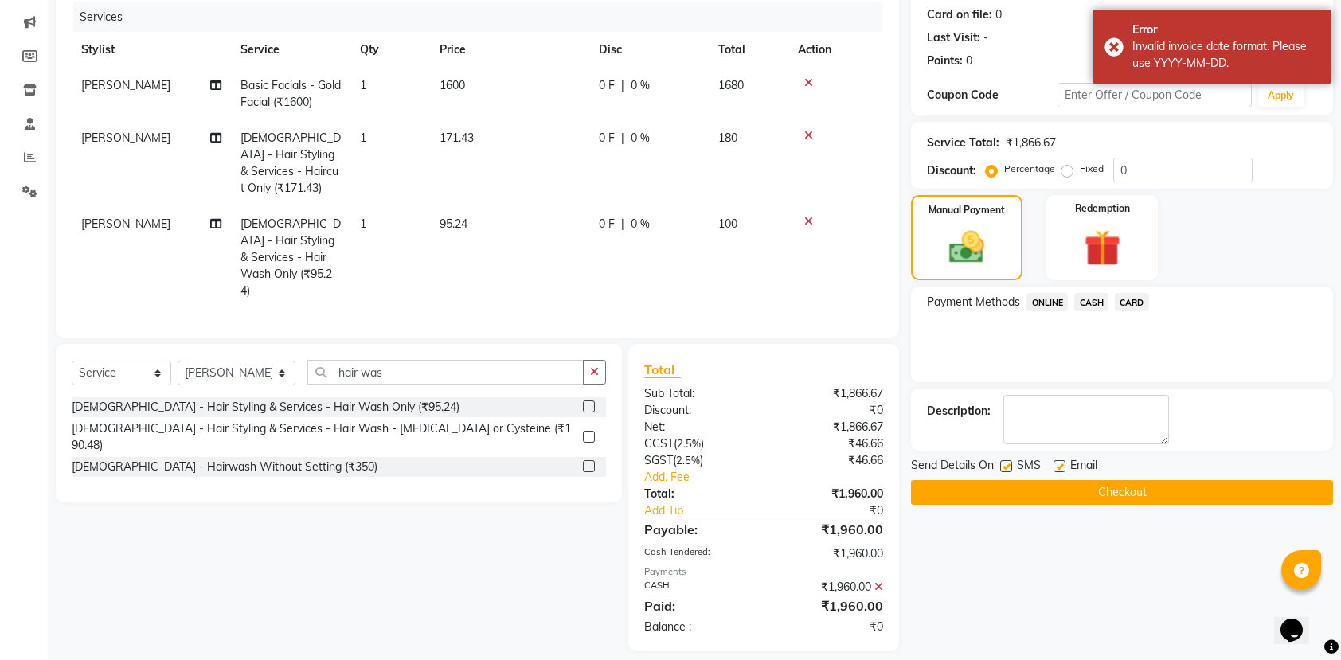
click at [1089, 297] on span "CASH" at bounding box center [1091, 302] width 34 height 18
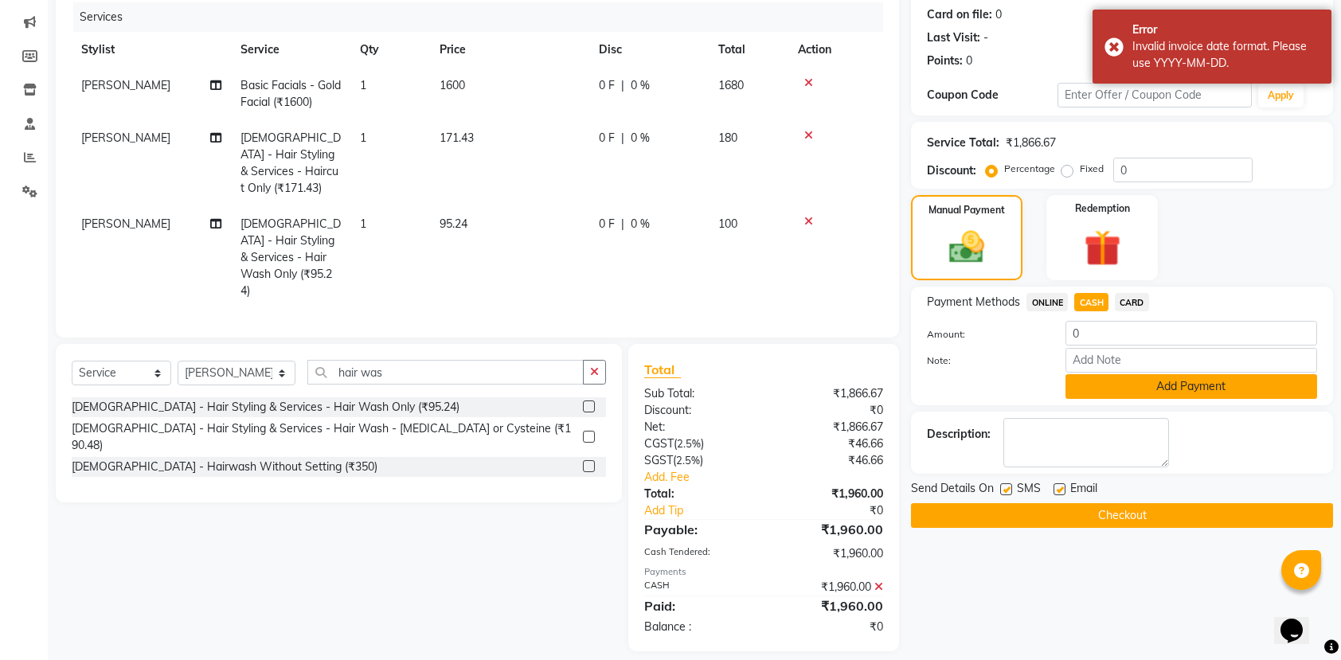
click at [1115, 383] on button "Add Payment" at bounding box center [1191, 386] width 252 height 25
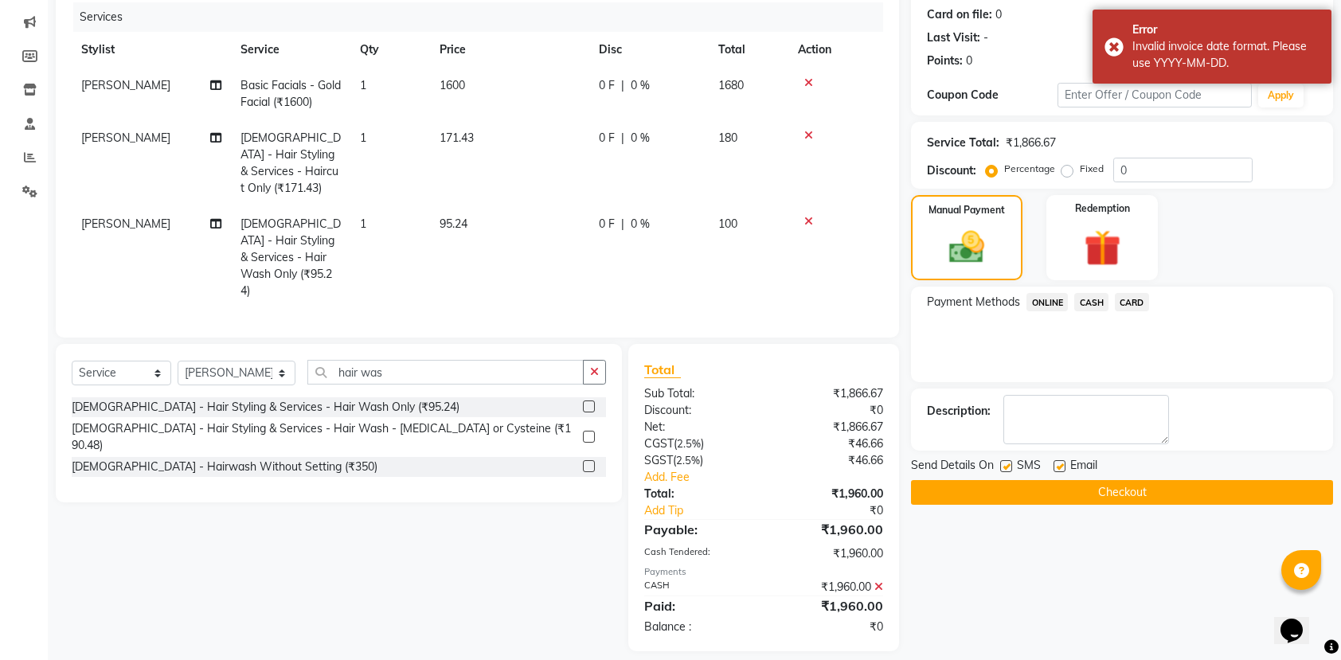
click at [1108, 488] on button "Checkout" at bounding box center [1122, 492] width 422 height 25
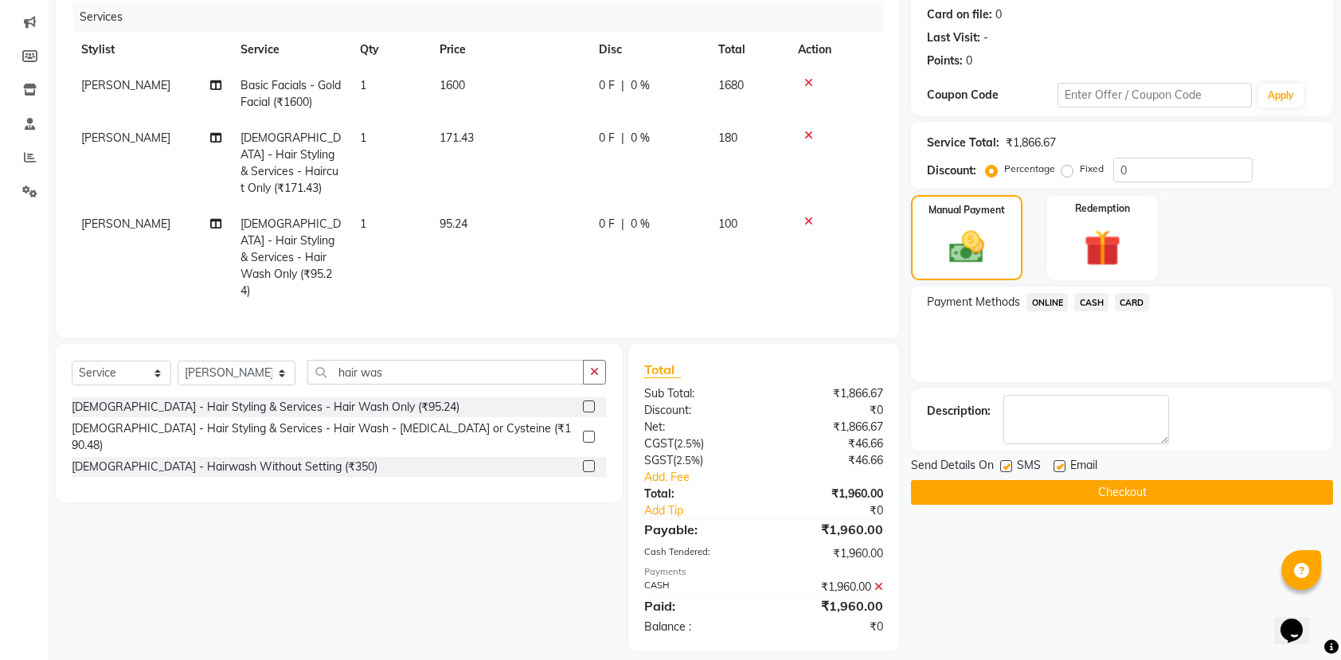
click at [1087, 301] on span "CASH" at bounding box center [1091, 302] width 34 height 18
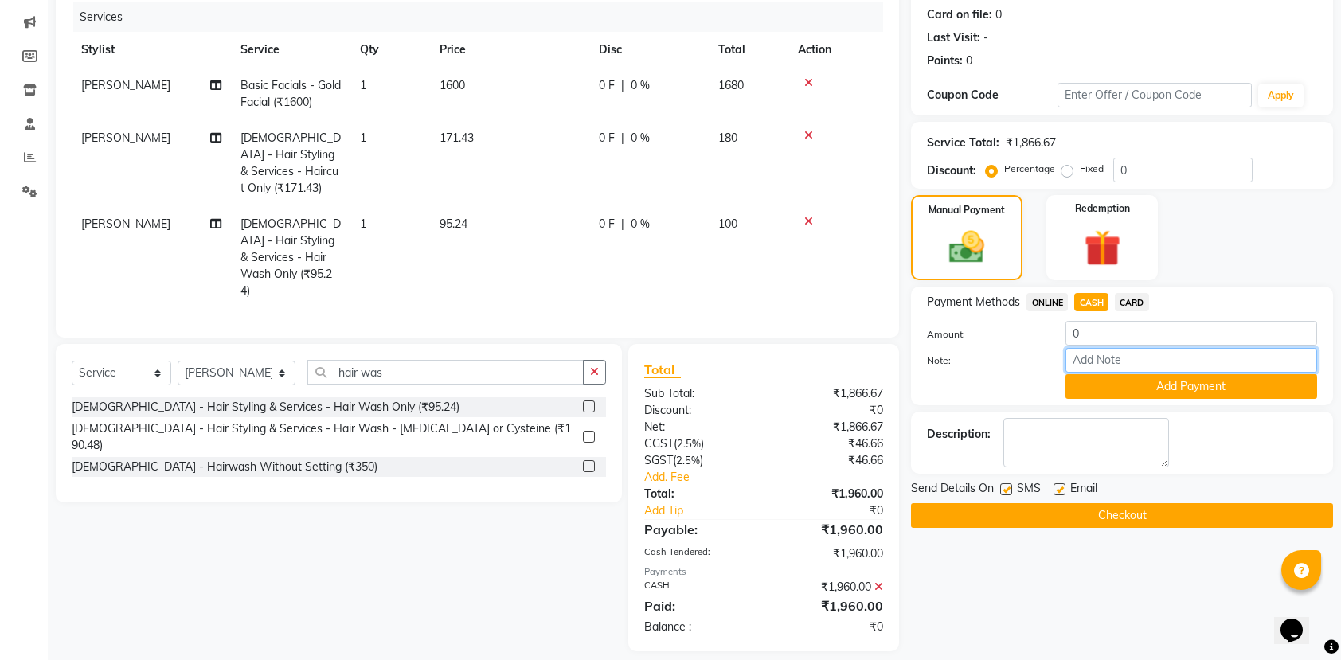
click at [1091, 364] on input "Note:" at bounding box center [1191, 360] width 252 height 25
click at [1259, 201] on div "Manual Payment Redemption" at bounding box center [1122, 237] width 446 height 85
click at [1233, 384] on button "Add Payment" at bounding box center [1191, 386] width 252 height 25
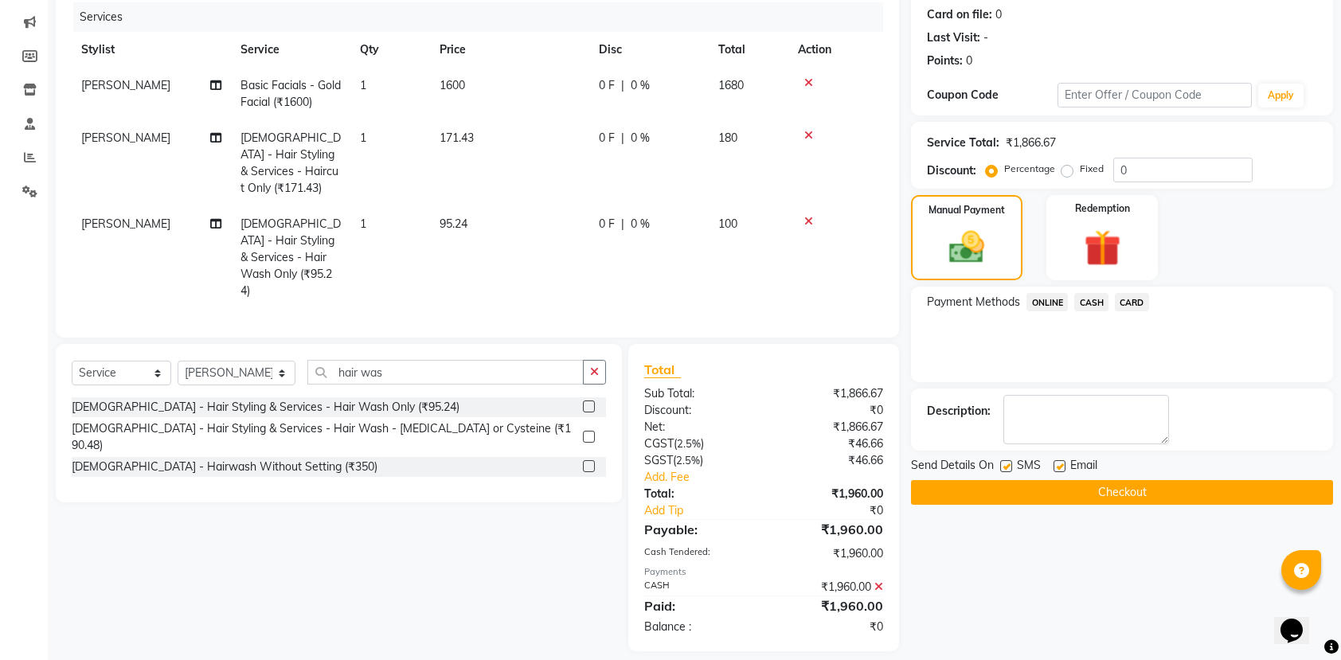
click at [1105, 505] on button "Checkout" at bounding box center [1122, 492] width 422 height 25
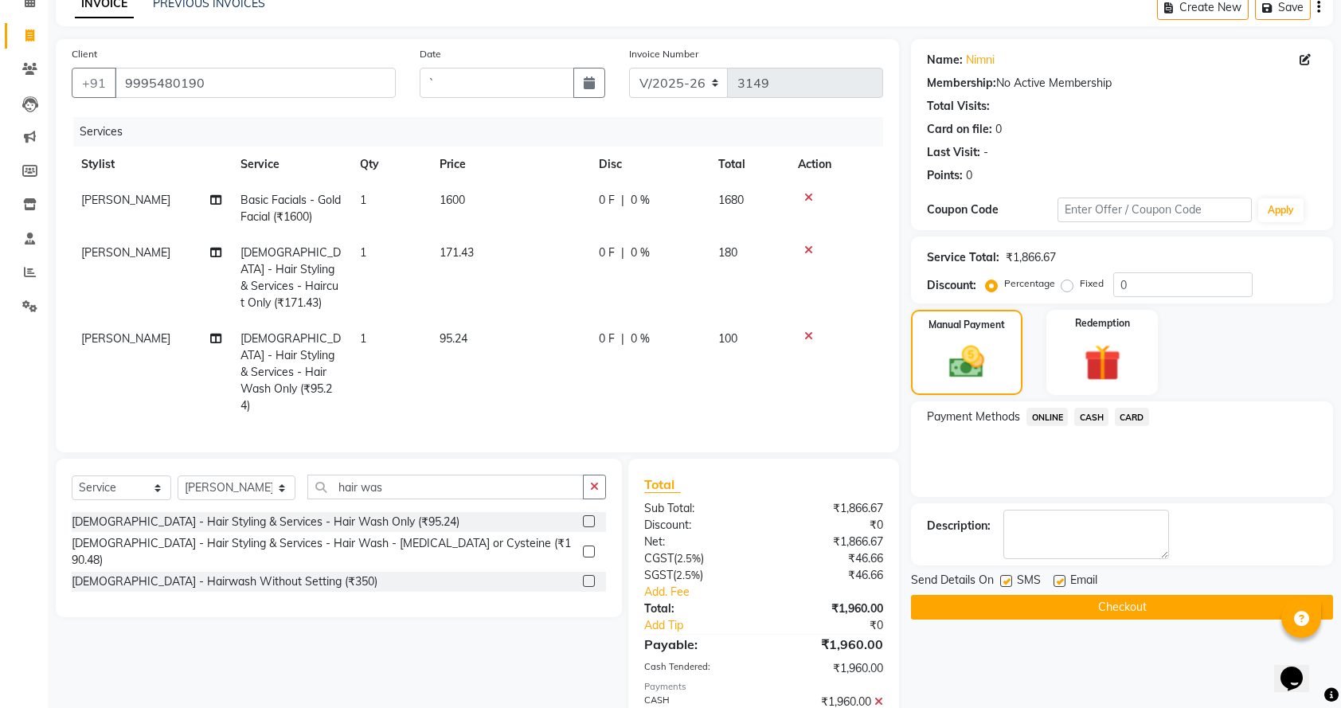
scroll to position [0, 0]
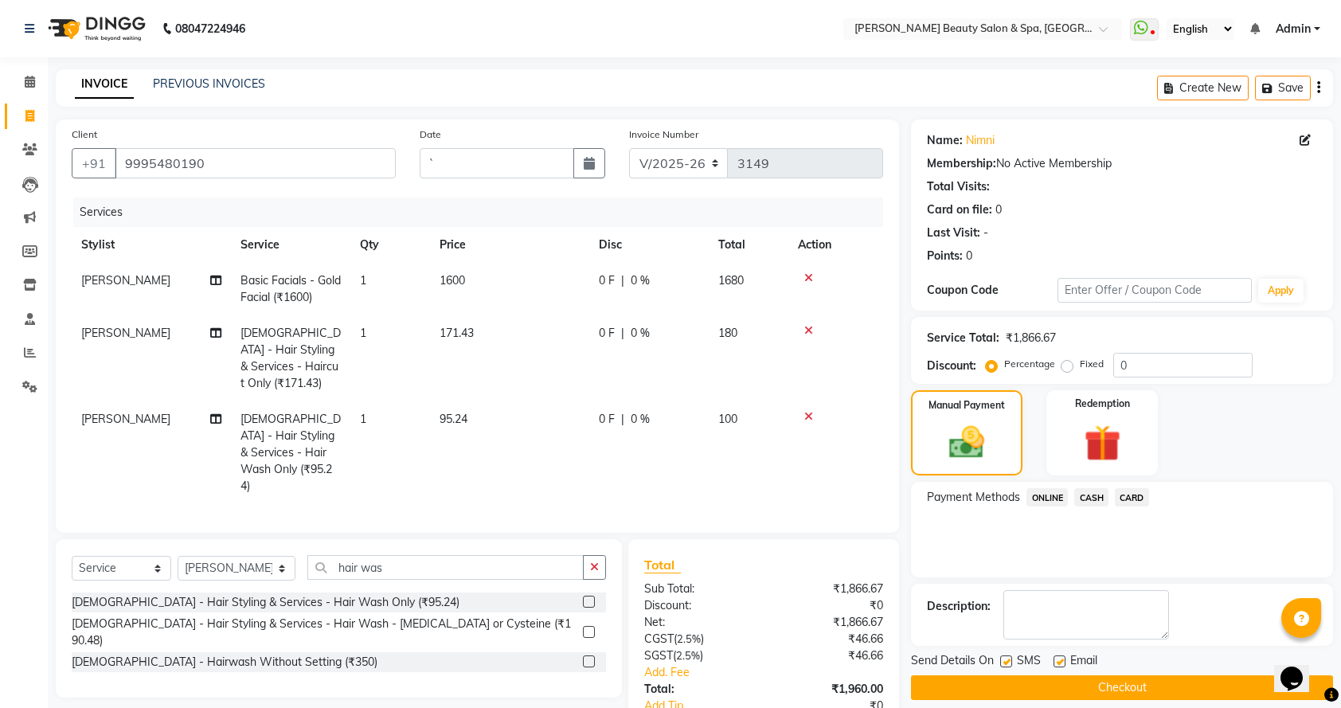
click at [1086, 503] on span "CASH" at bounding box center [1091, 497] width 34 height 18
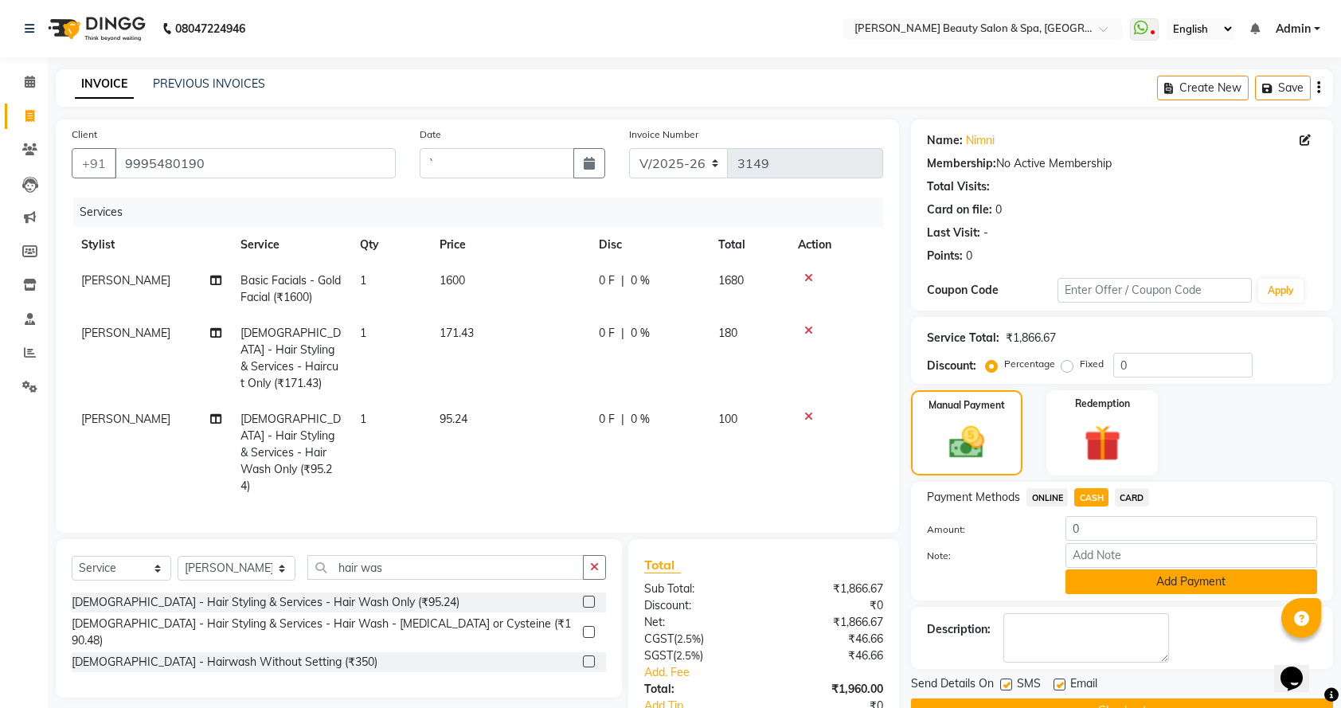
click at [1090, 578] on button "Add Payment" at bounding box center [1191, 581] width 252 height 25
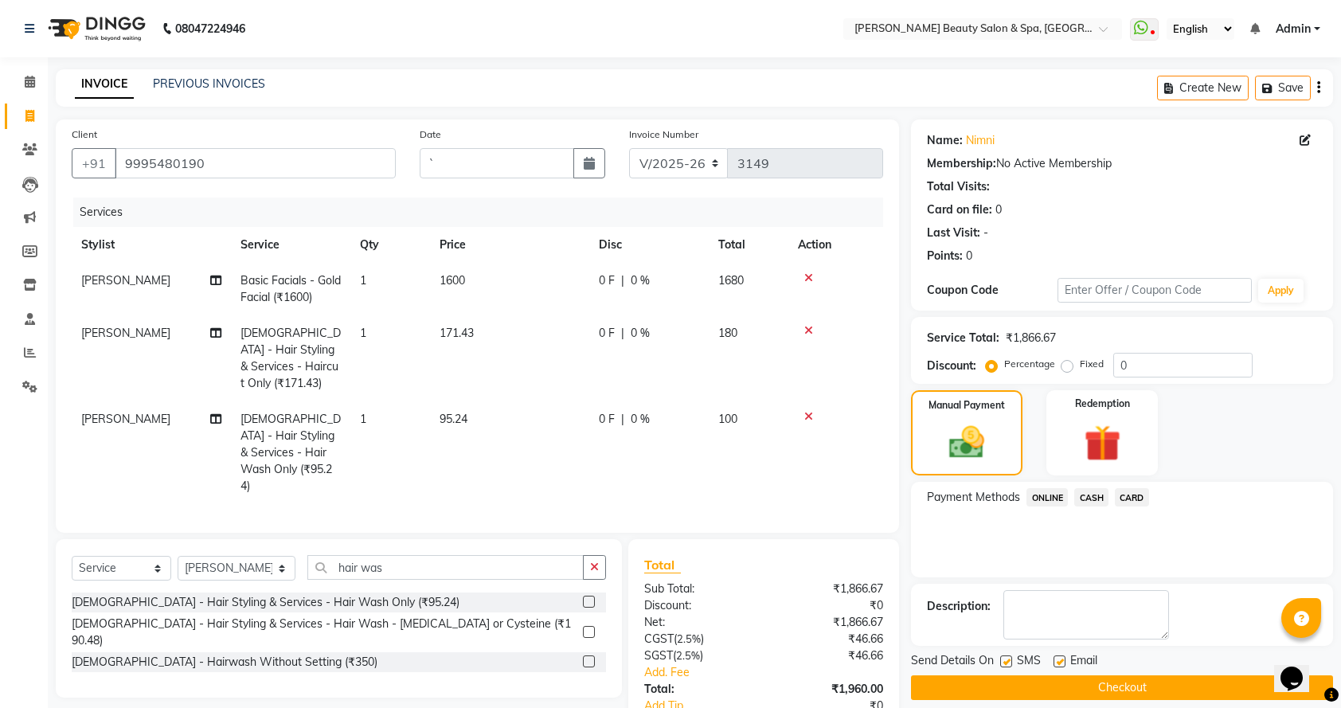
click at [1105, 659] on div "Email" at bounding box center [1081, 662] width 57 height 20
click at [1100, 659] on button "Checkout" at bounding box center [1122, 687] width 422 height 25
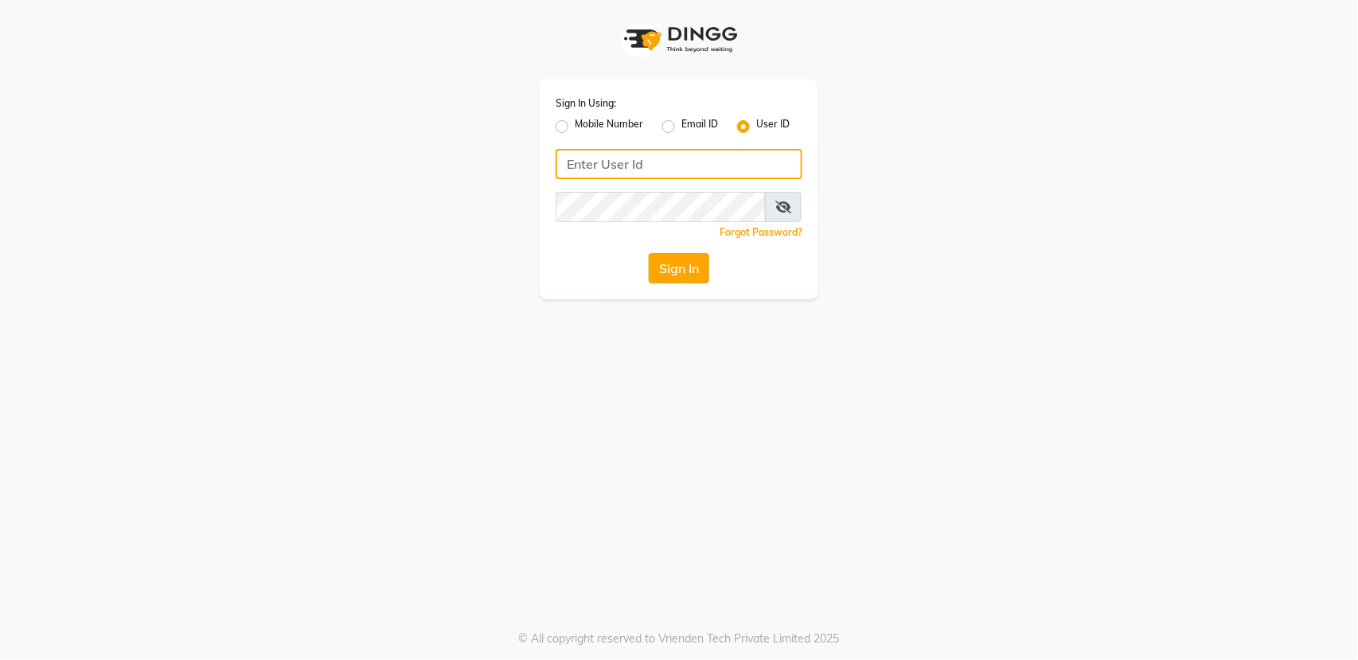
type input "bellaglamourra123"
click at [661, 266] on button "Sign In" at bounding box center [679, 268] width 61 height 30
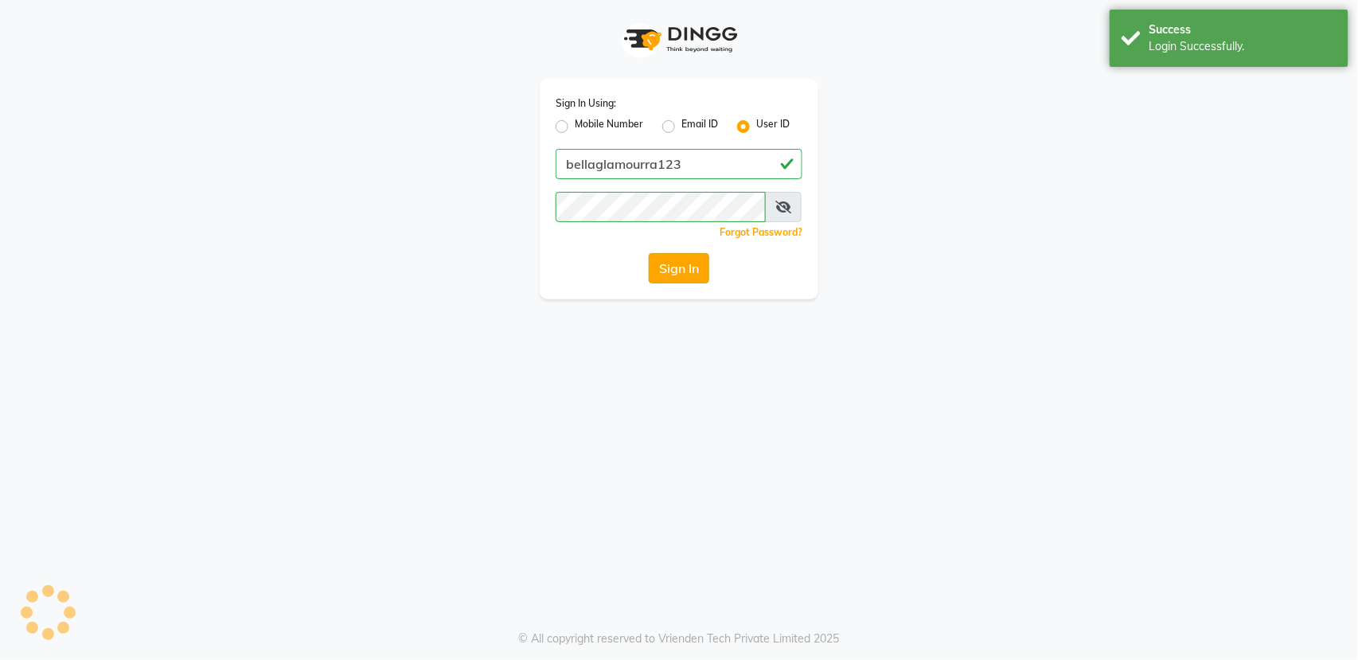
select select "service"
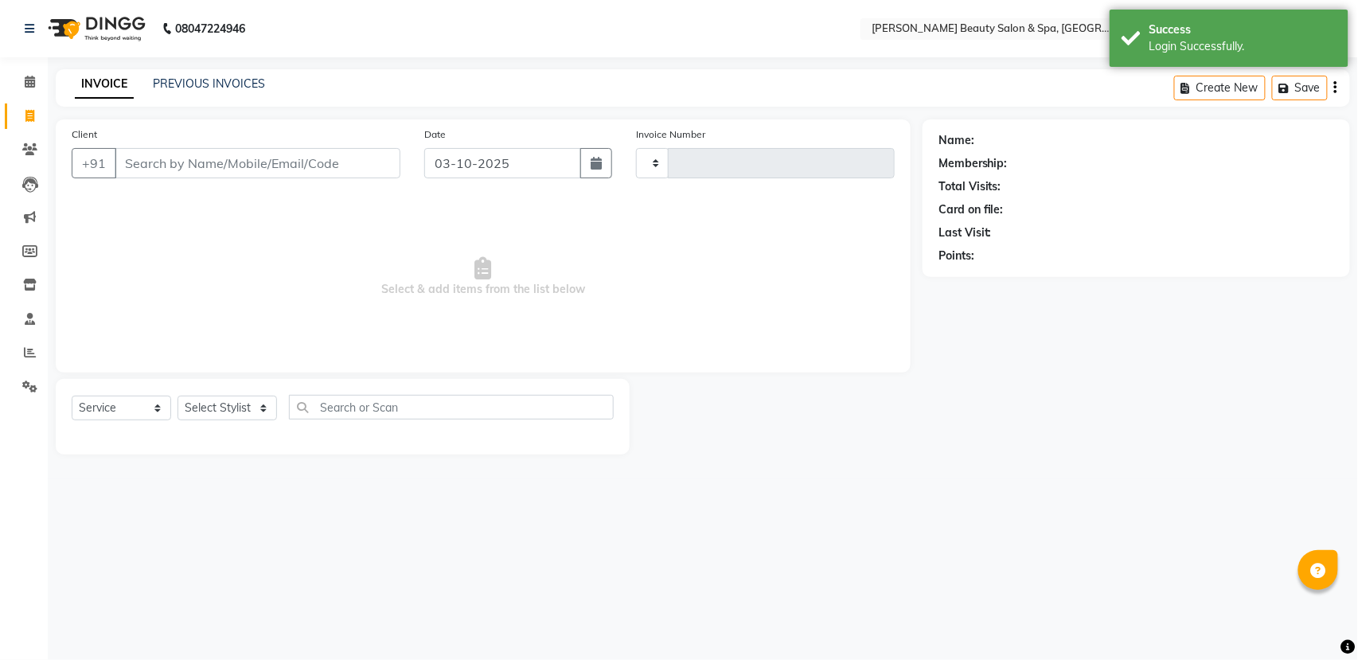
select select "en"
select select "7524"
type input "3149"
click at [234, 179] on div "Client +91" at bounding box center [236, 158] width 353 height 65
click at [138, 160] on input "Client" at bounding box center [258, 163] width 286 height 30
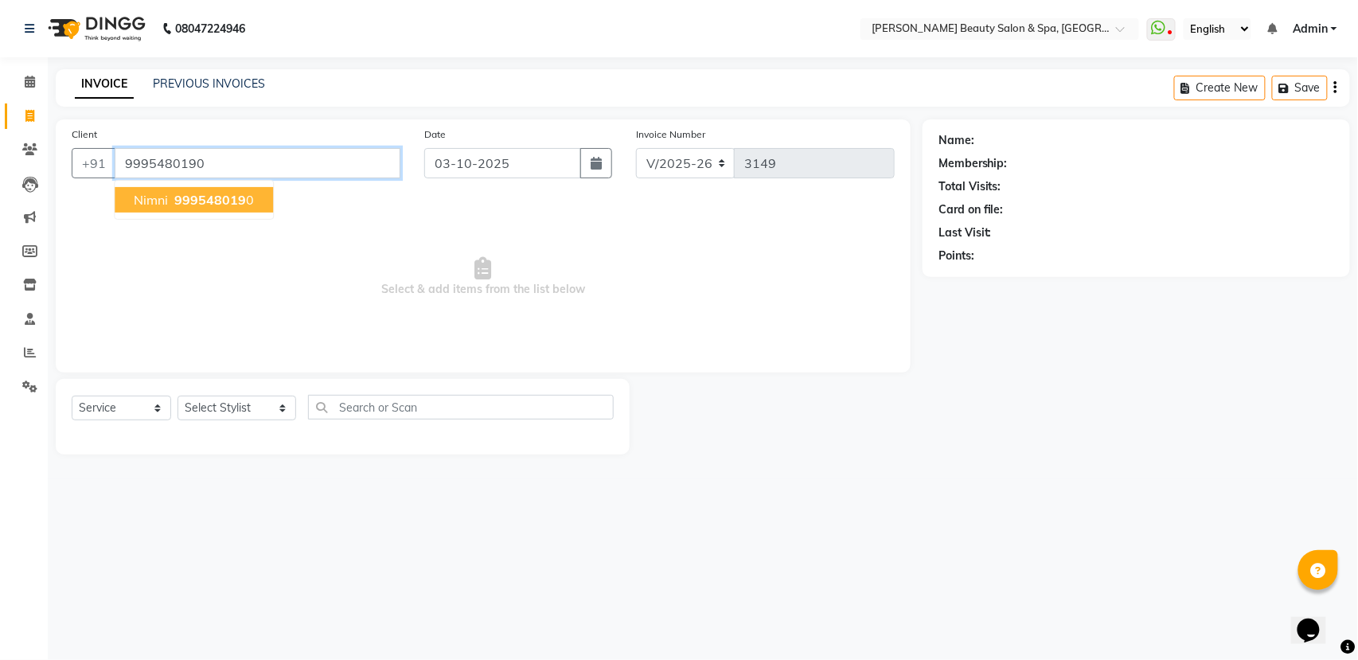
type input "9995480190"
click at [229, 197] on span "999548019" at bounding box center [210, 200] width 72 height 16
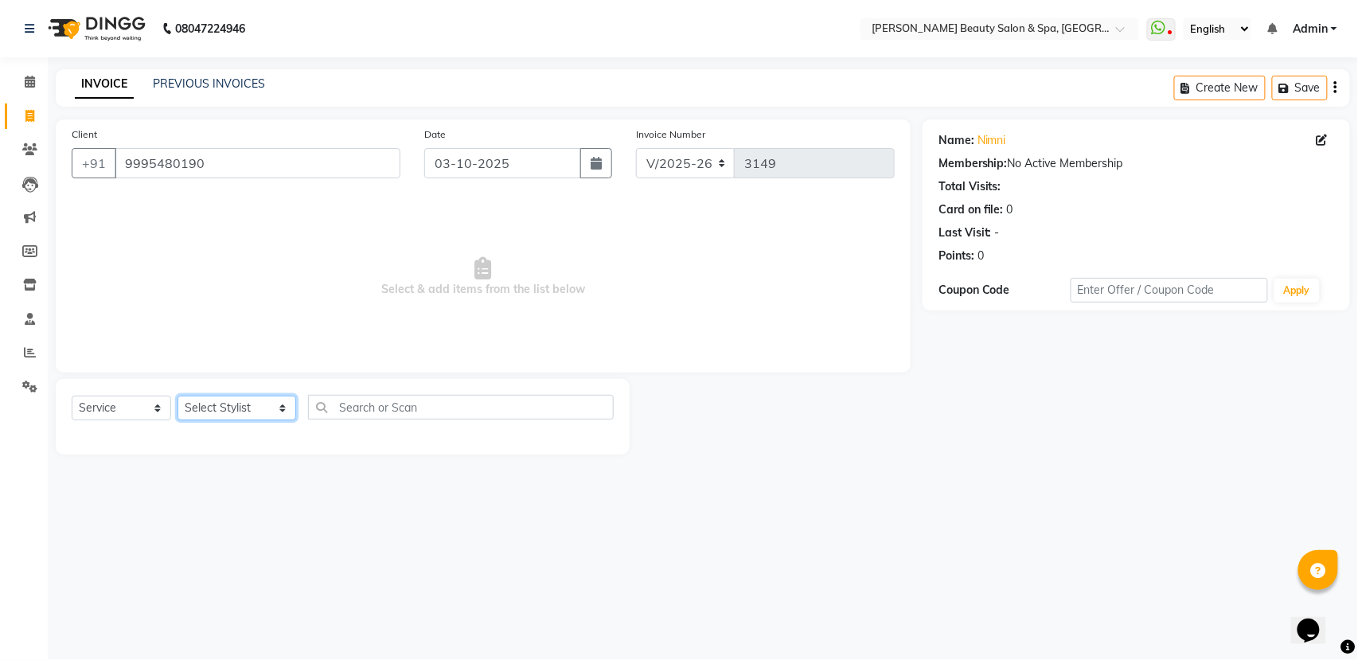
click at [227, 403] on select "Select Stylist Admin [PERSON_NAME] [PERSON_NAME] [PERSON_NAME] [PERSON_NAME] [P…" at bounding box center [237, 408] width 119 height 25
click at [178, 396] on select "Select Stylist Admin [PERSON_NAME] [PERSON_NAME] [PERSON_NAME] [PERSON_NAME] [P…" at bounding box center [237, 408] width 119 height 25
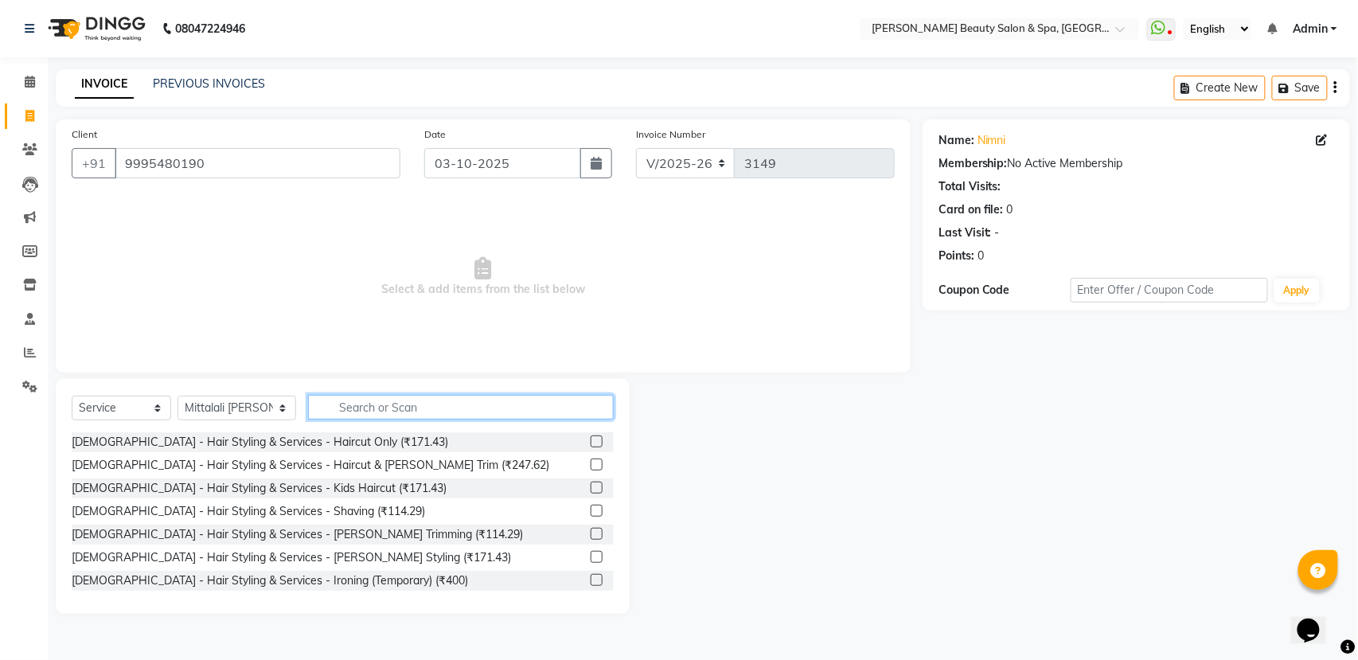
drag, startPoint x: 295, startPoint y: 411, endPoint x: 314, endPoint y: 411, distance: 19.1
click at [314, 411] on input "text" at bounding box center [461, 407] width 306 height 25
drag, startPoint x: 274, startPoint y: 412, endPoint x: 285, endPoint y: 412, distance: 11.1
click at [285, 412] on div "Select Service Product Membership Package Voucher Prepaid Gift Card Select Styl…" at bounding box center [343, 413] width 542 height 37
select select "83646"
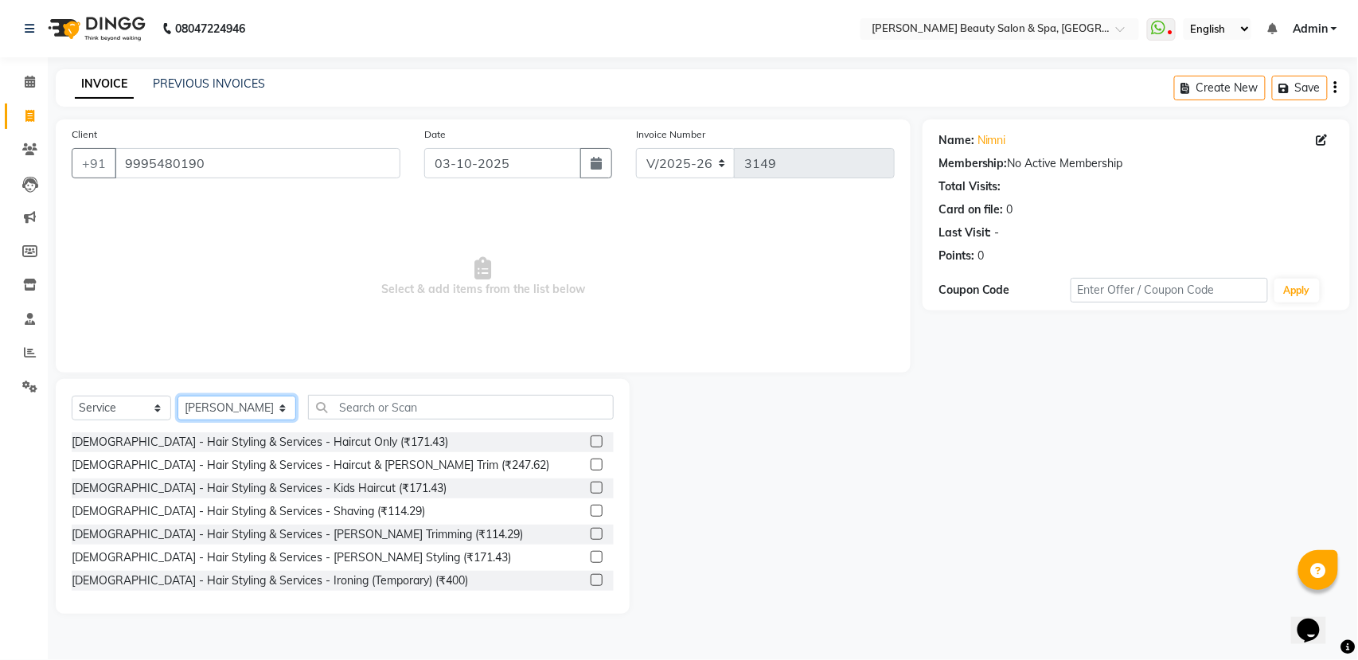
click at [178, 396] on select "Select Stylist Admin [PERSON_NAME] [PERSON_NAME] [PERSON_NAME] [PERSON_NAME] [P…" at bounding box center [237, 408] width 119 height 25
click at [396, 443] on div "[DEMOGRAPHIC_DATA] - Hair Styling & Services - Haircut Only (₹171.43)" at bounding box center [343, 442] width 542 height 20
click at [591, 440] on label at bounding box center [597, 441] width 12 height 12
click at [591, 440] on input "checkbox" at bounding box center [596, 442] width 10 height 10
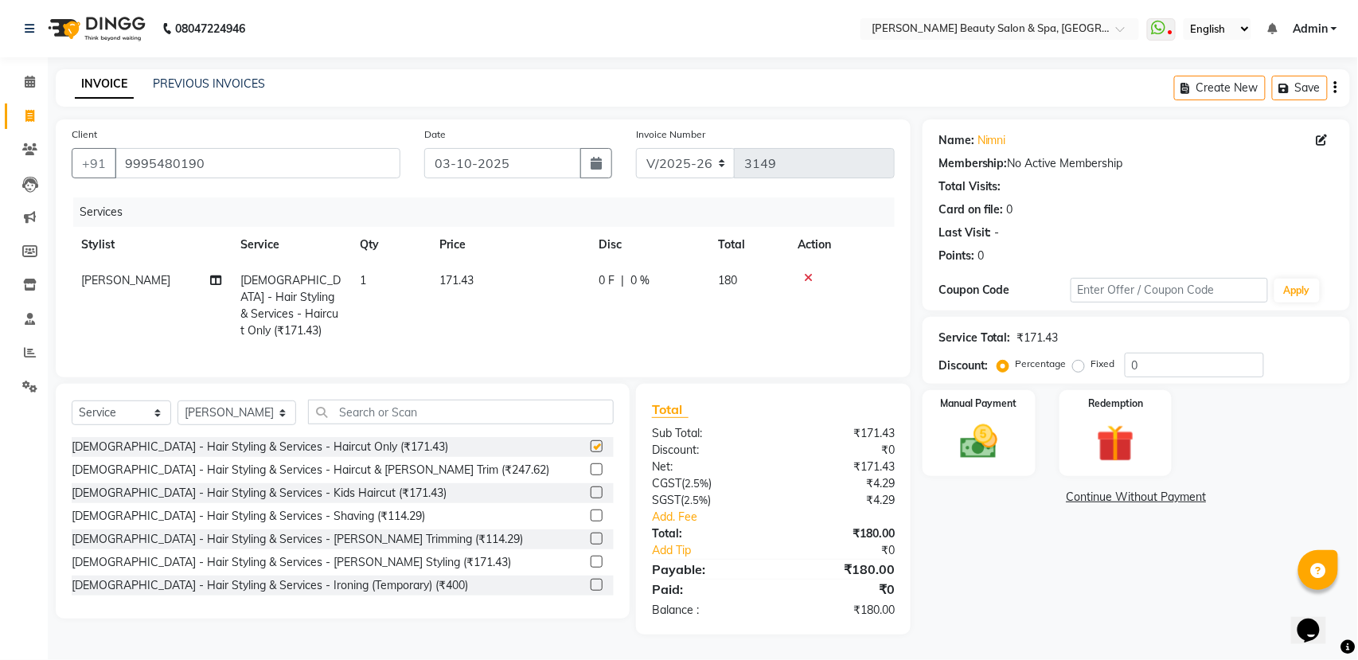
checkbox input "false"
click at [476, 411] on input "text" at bounding box center [461, 412] width 306 height 25
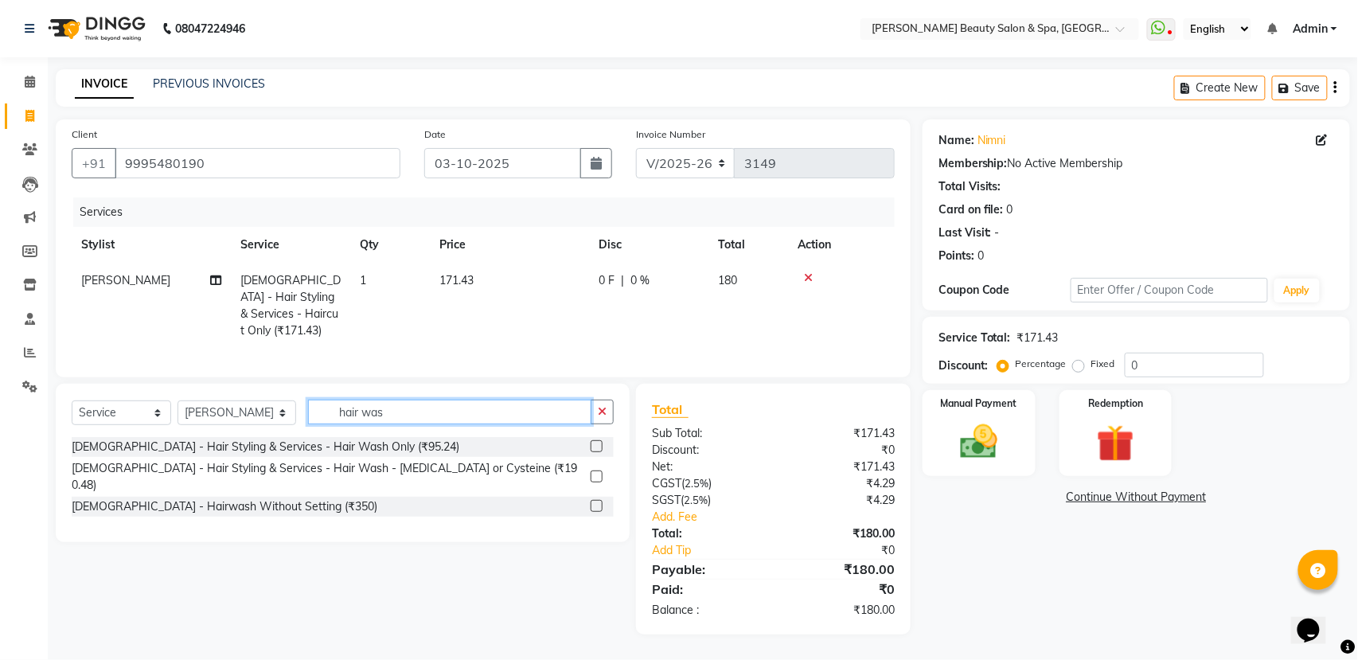
type input "hair was"
click at [600, 449] on label at bounding box center [597, 446] width 12 height 12
click at [600, 449] on input "checkbox" at bounding box center [596, 447] width 10 height 10
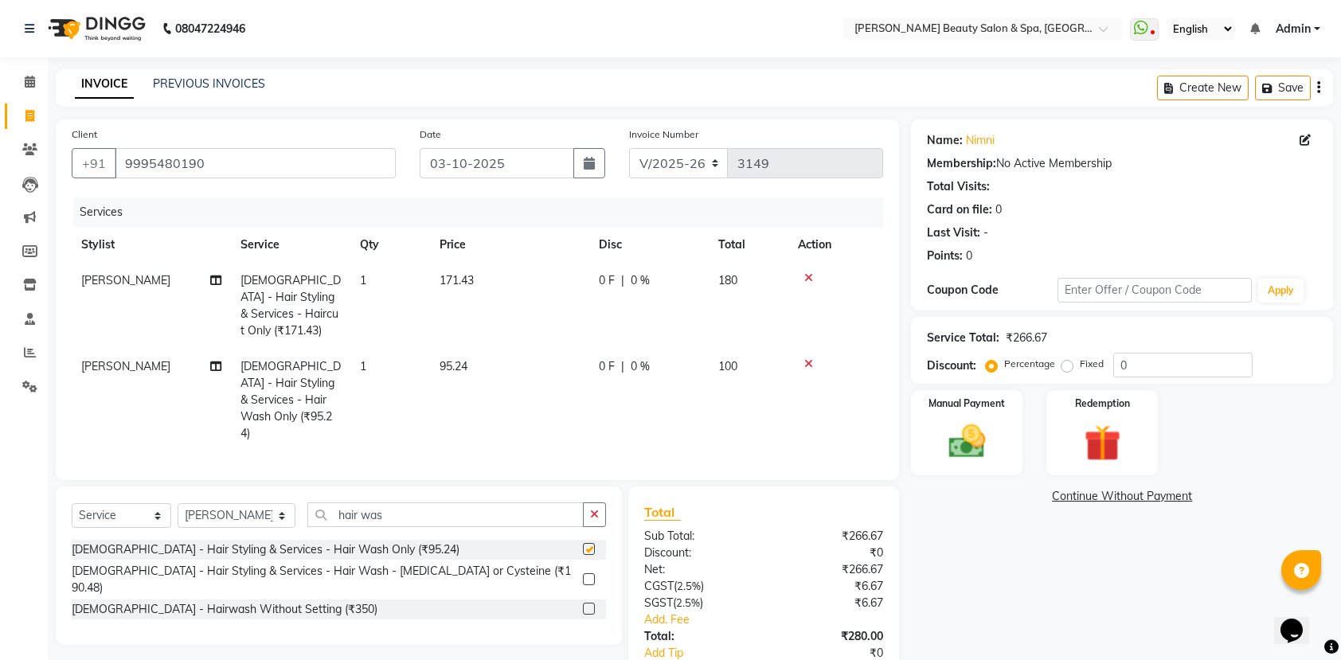
checkbox input "false"
click at [373, 502] on input "hair was" at bounding box center [445, 514] width 276 height 25
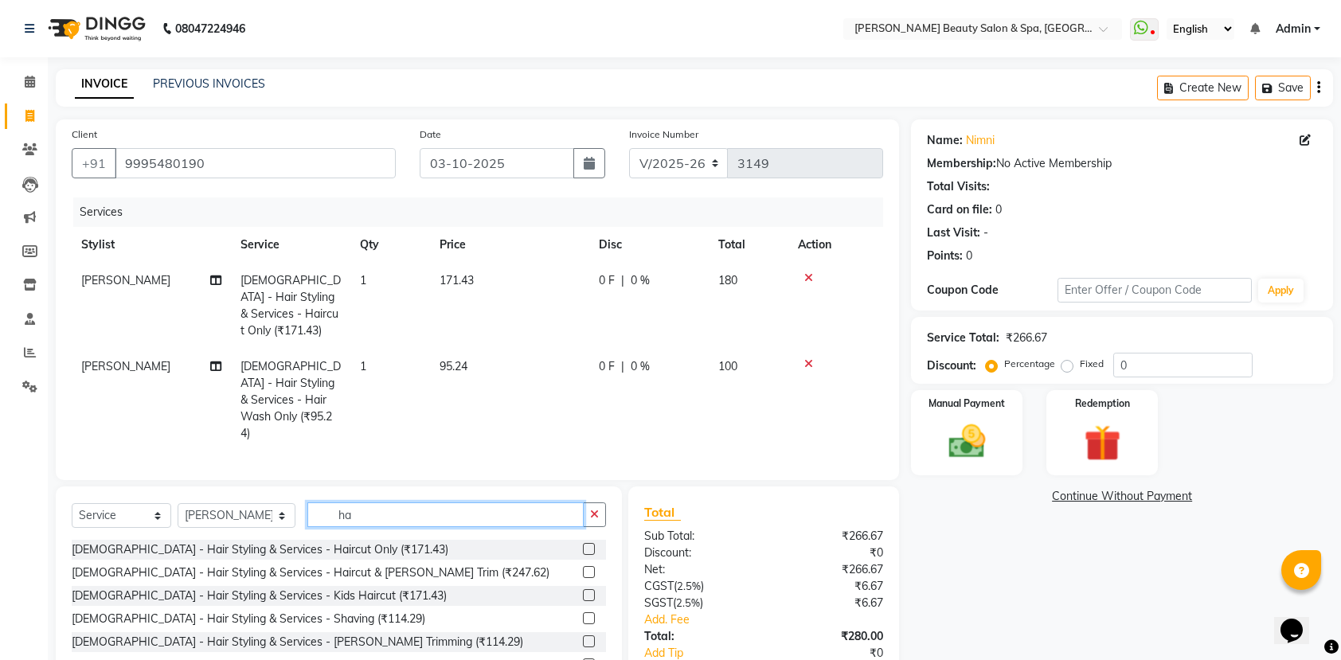
type input "h"
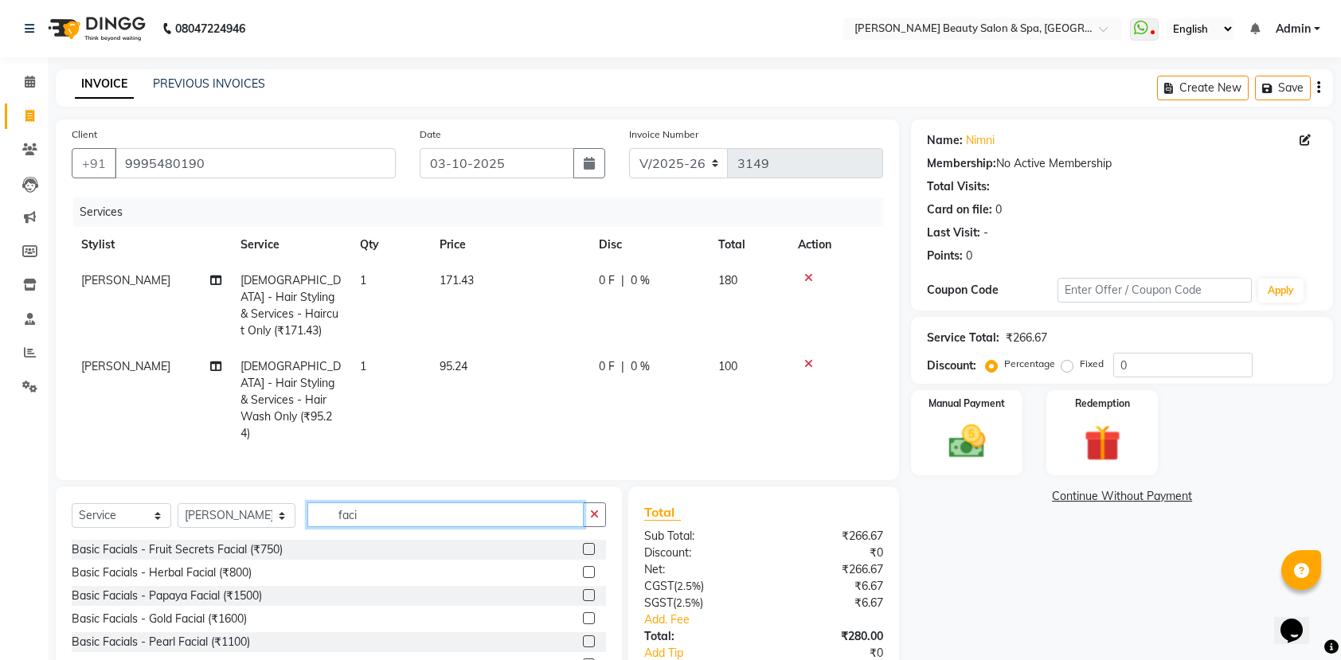
type input "faci"
click at [583, 612] on label at bounding box center [589, 618] width 12 height 12
click at [583, 614] on input "checkbox" at bounding box center [588, 619] width 10 height 10
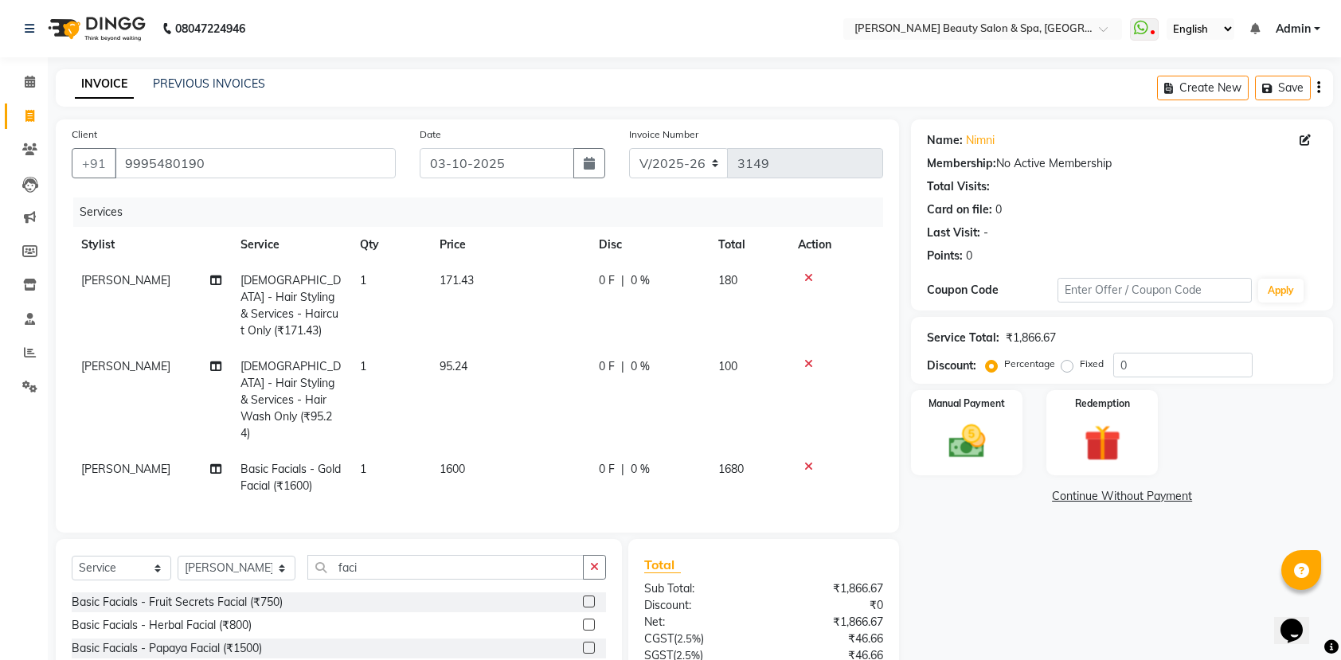
checkbox input "false"
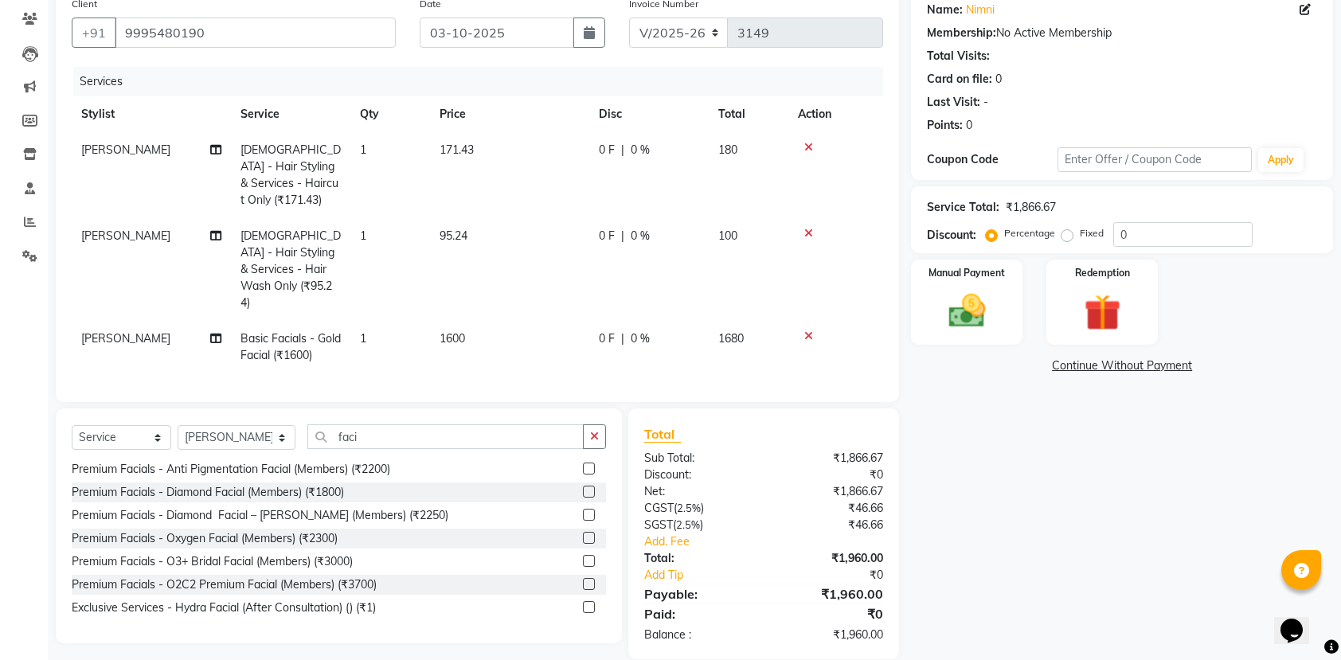
scroll to position [139, 0]
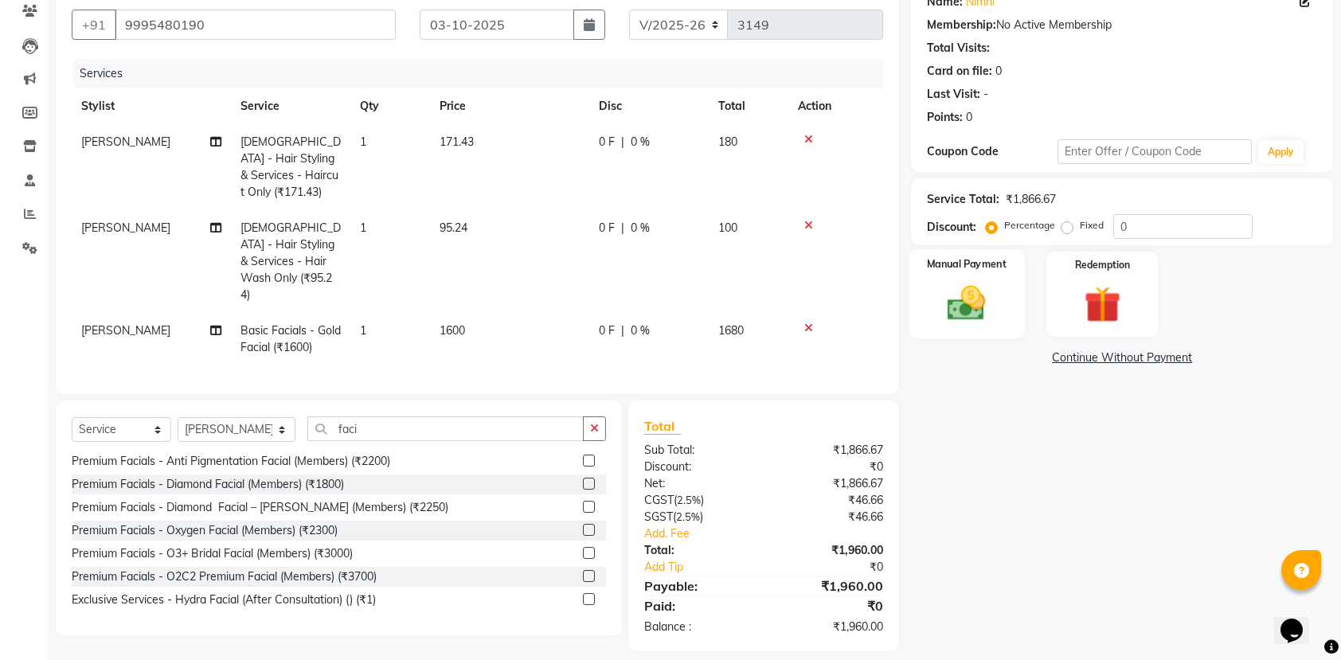
click at [956, 280] on div "Manual Payment" at bounding box center [967, 294] width 116 height 89
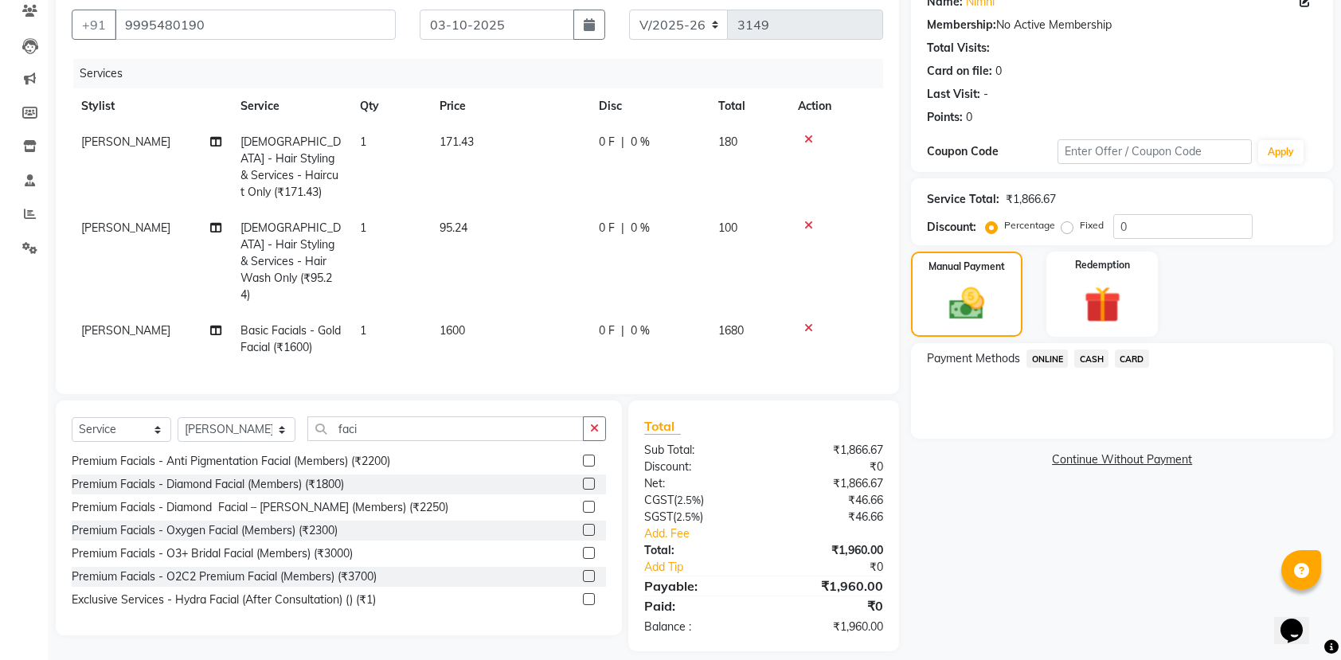
click at [1103, 352] on span "CASH" at bounding box center [1091, 358] width 34 height 18
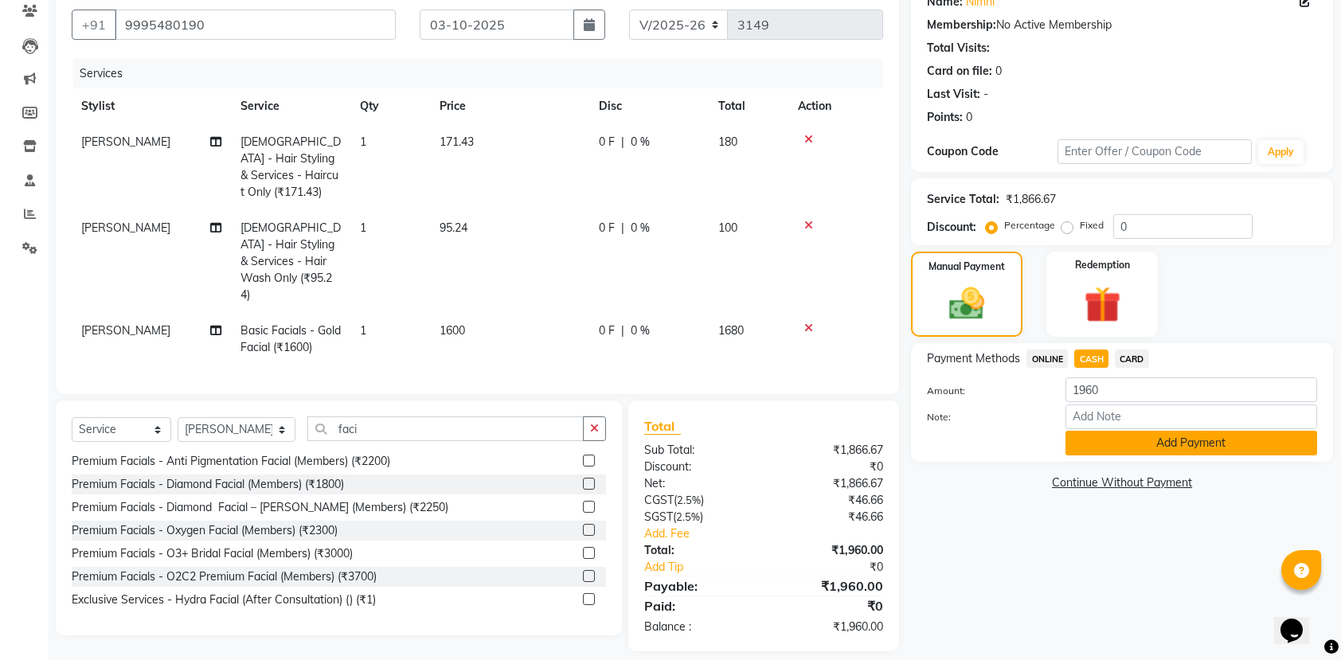
click at [1138, 440] on button "Add Payment" at bounding box center [1191, 443] width 252 height 25
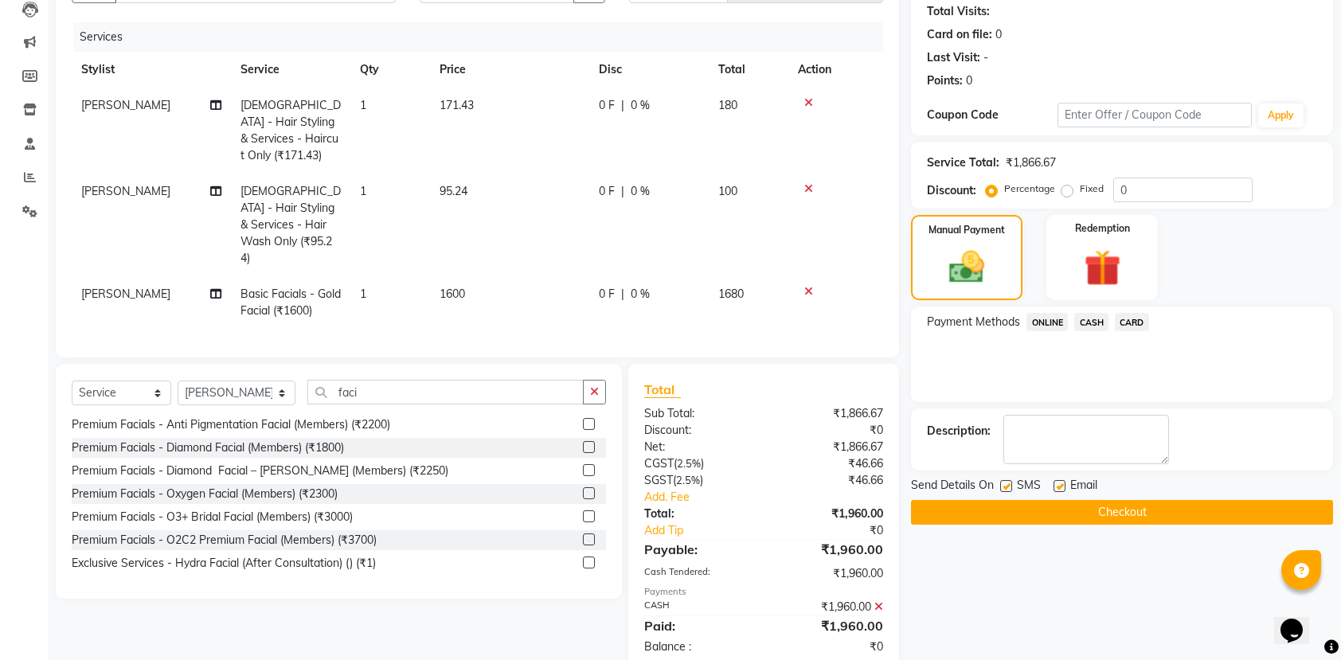
scroll to position [195, 0]
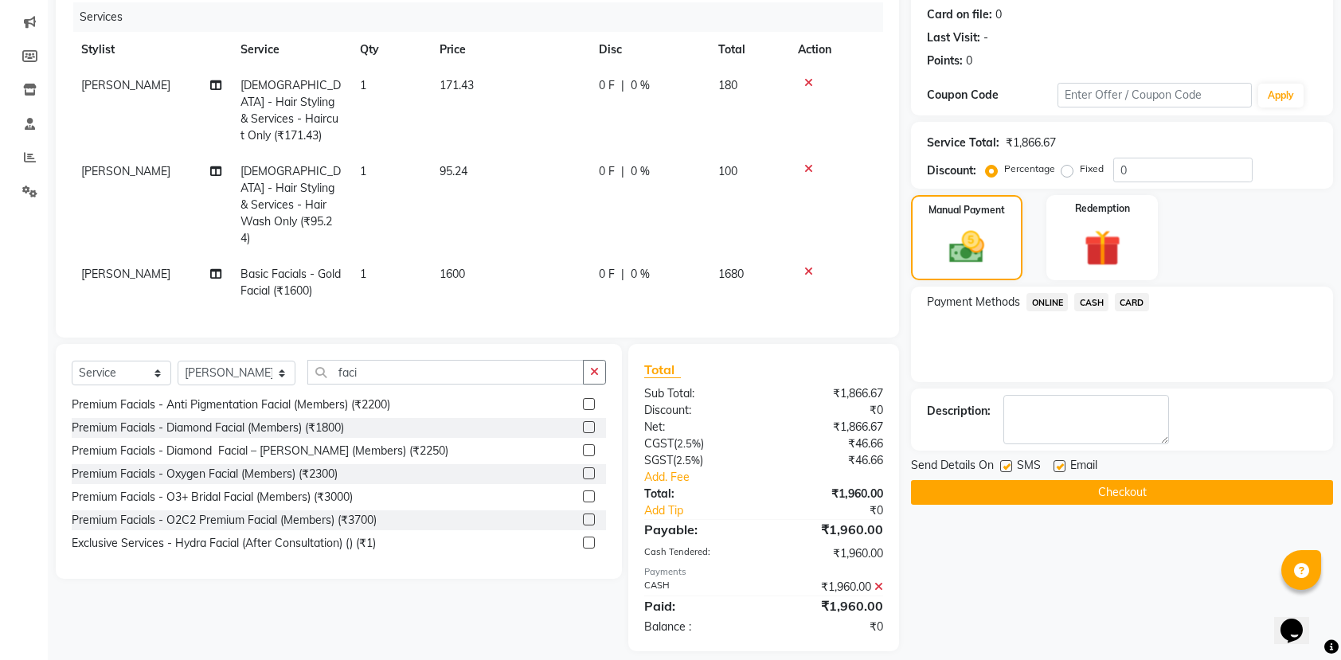
click at [1032, 486] on button "Checkout" at bounding box center [1122, 492] width 422 height 25
